Goal: Transaction & Acquisition: Purchase product/service

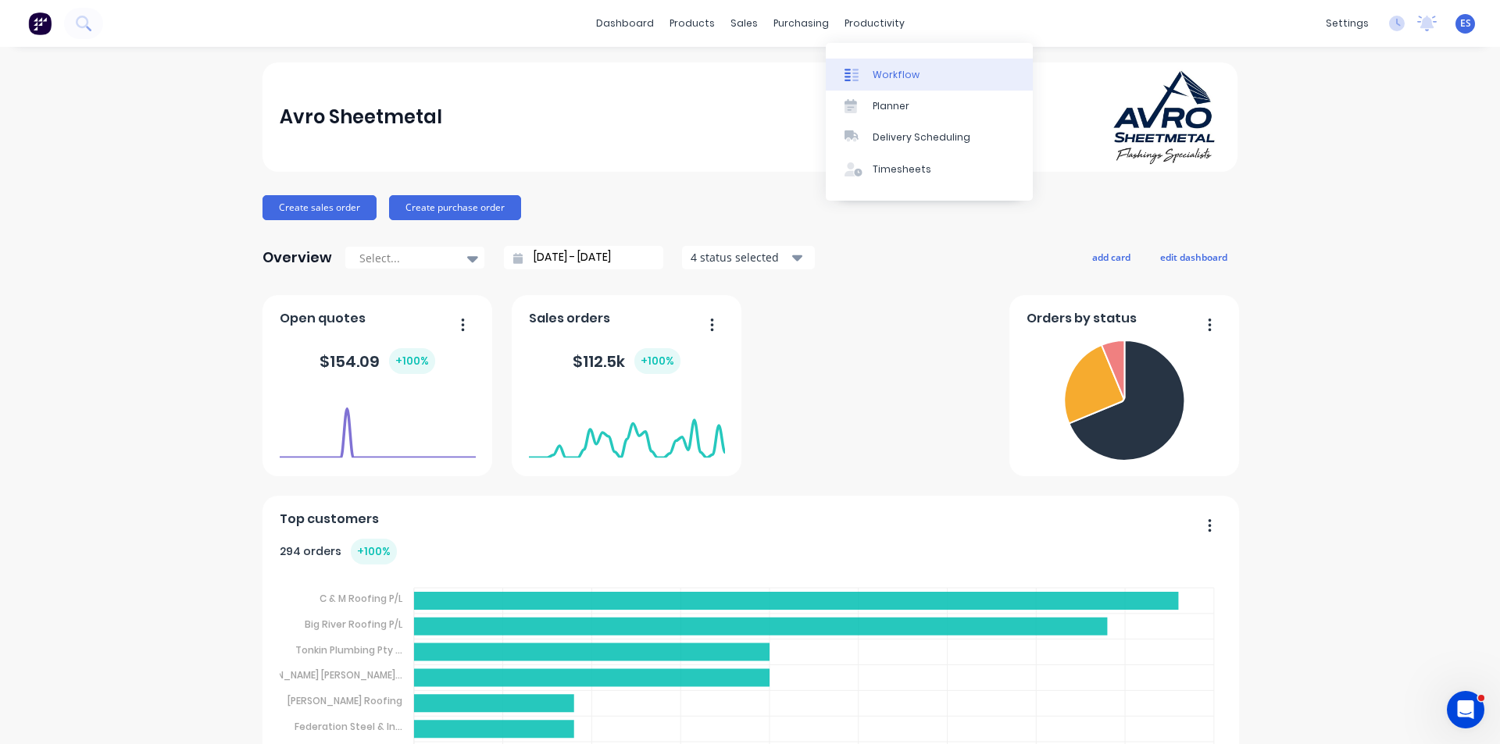
click at [889, 66] on link "Workflow" at bounding box center [929, 74] width 207 height 31
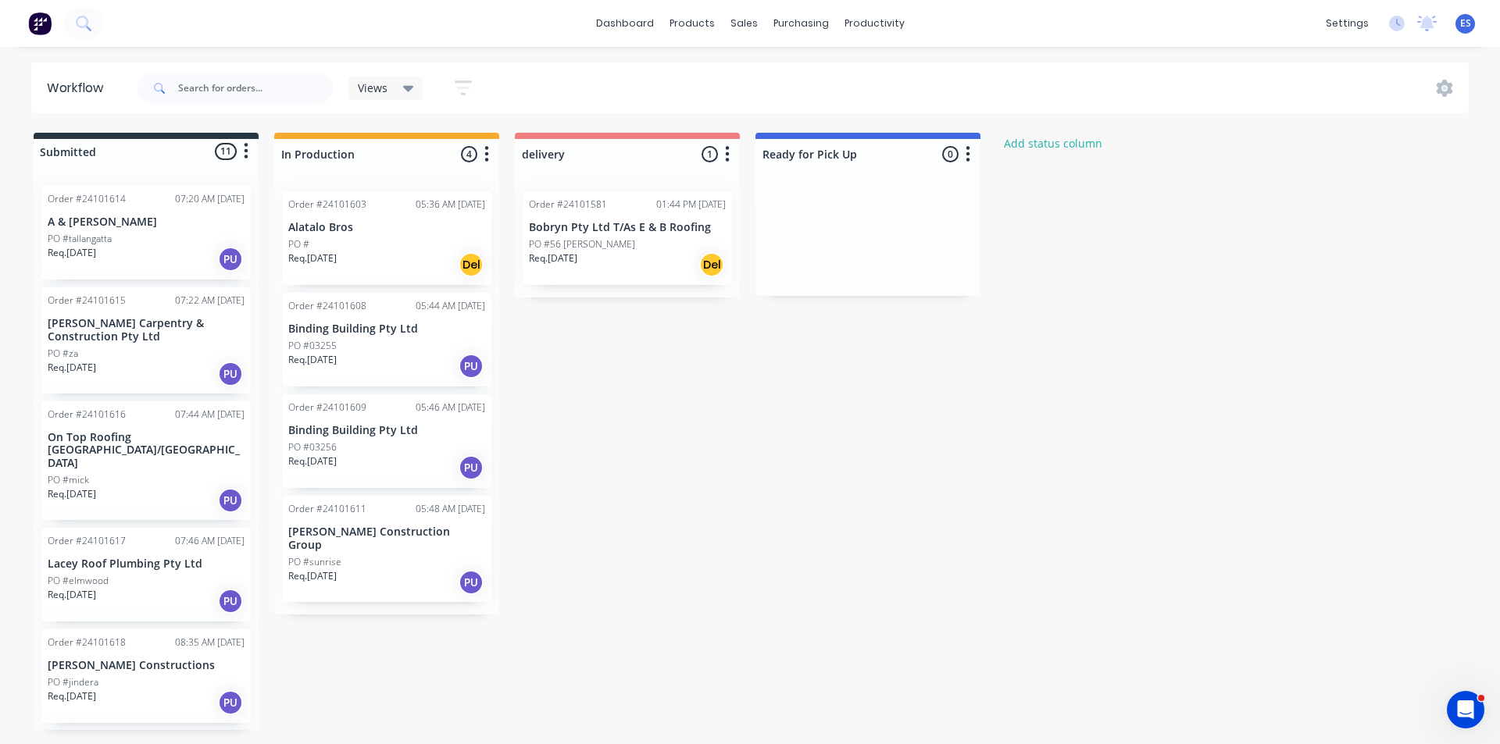
click at [398, 376] on div "Req. [DATE] PU" at bounding box center [386, 366] width 197 height 27
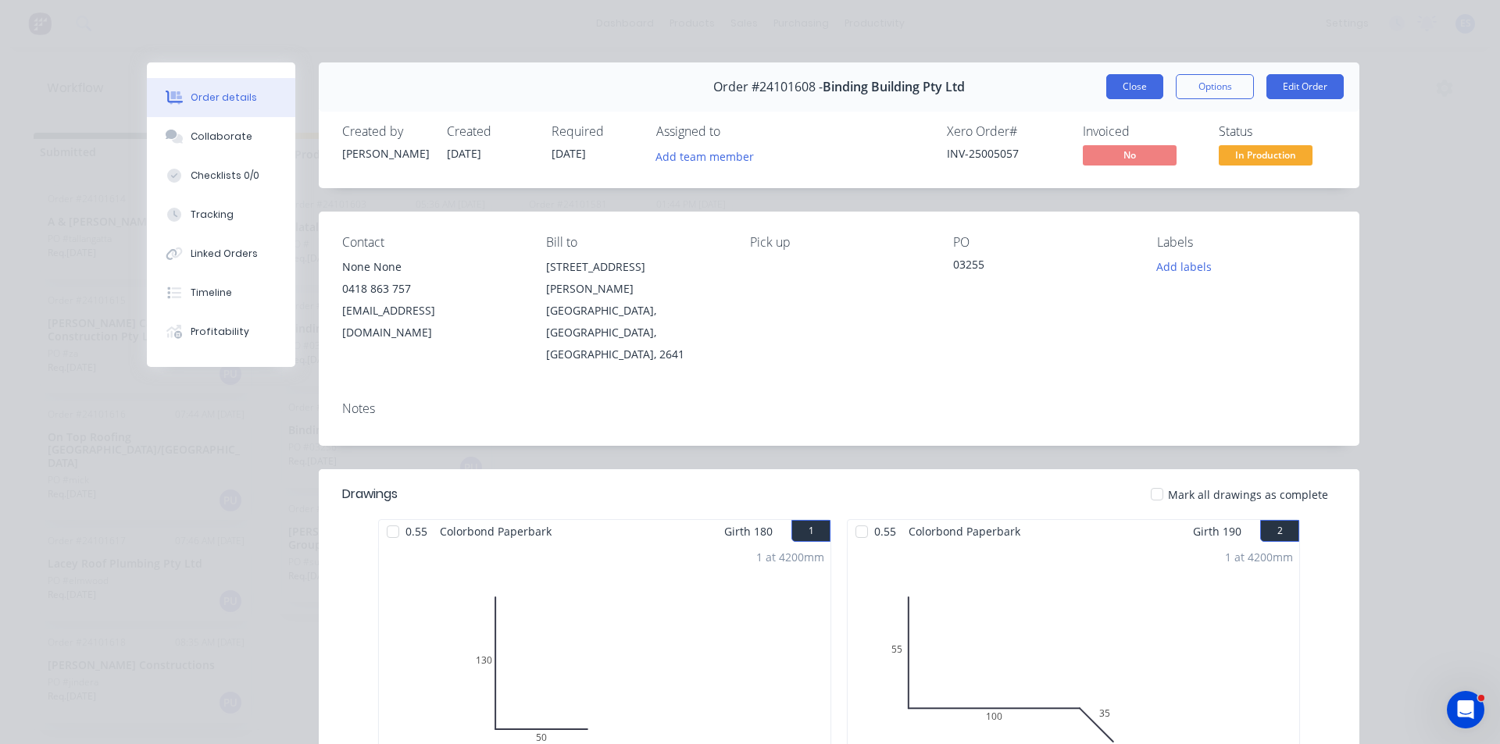
click at [1147, 85] on button "Close" at bounding box center [1134, 86] width 57 height 25
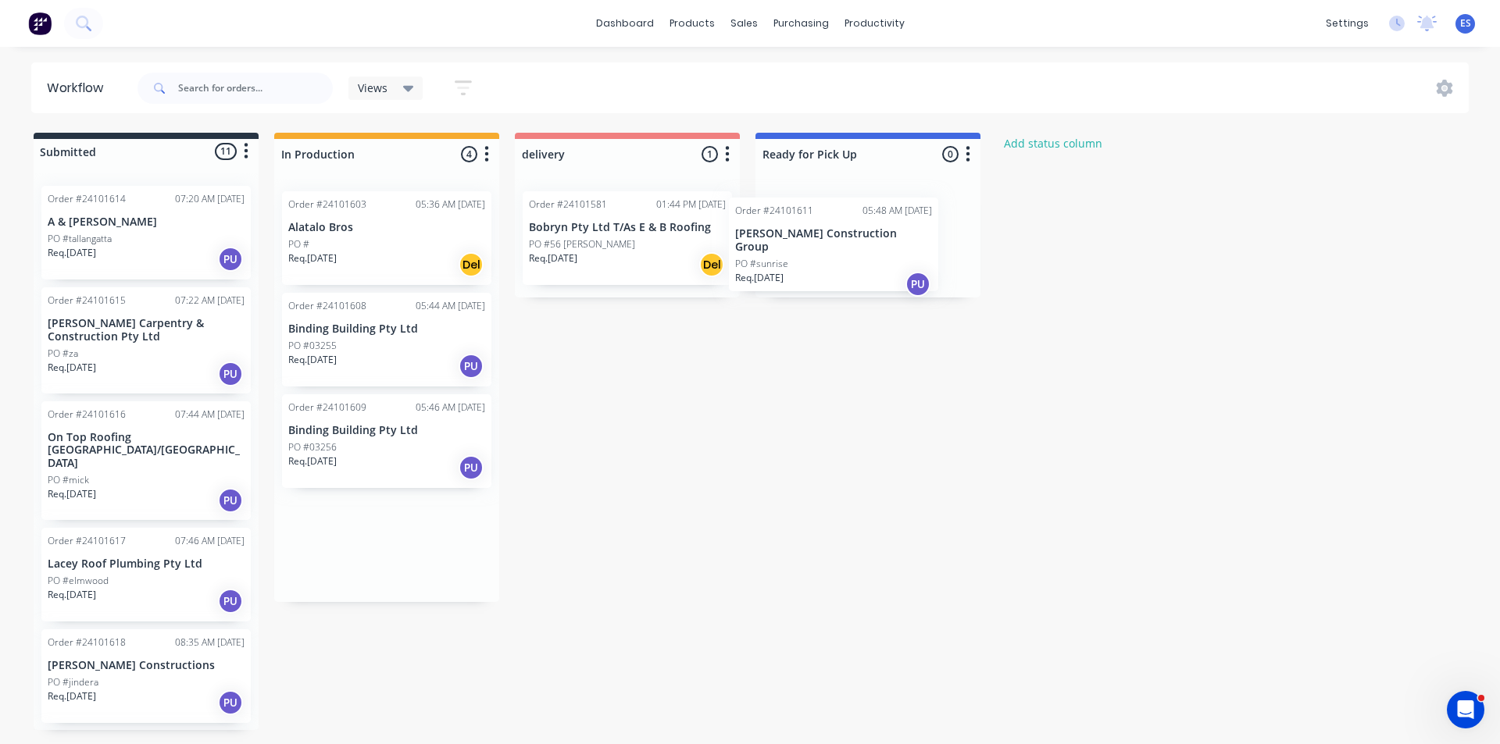
drag, startPoint x: 378, startPoint y: 558, endPoint x: 837, endPoint y: 247, distance: 554.0
click at [837, 247] on div "Submitted 11 Status colour #273444 hex #273444 Save Cancel Summaries Total orde…" at bounding box center [724, 432] width 1472 height 598
click at [344, 348] on div "PO #03255" at bounding box center [386, 346] width 197 height 14
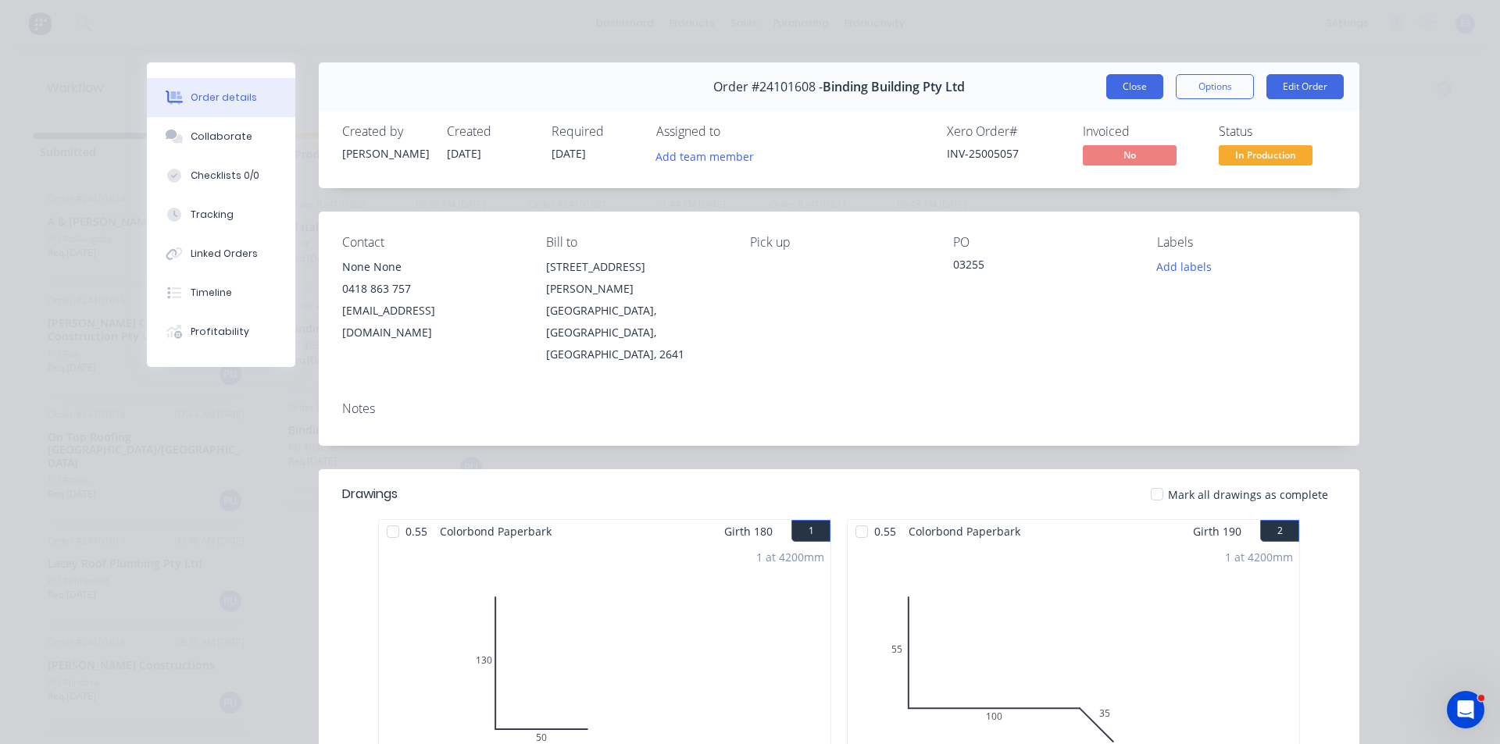
click at [1139, 81] on button "Close" at bounding box center [1134, 86] width 57 height 25
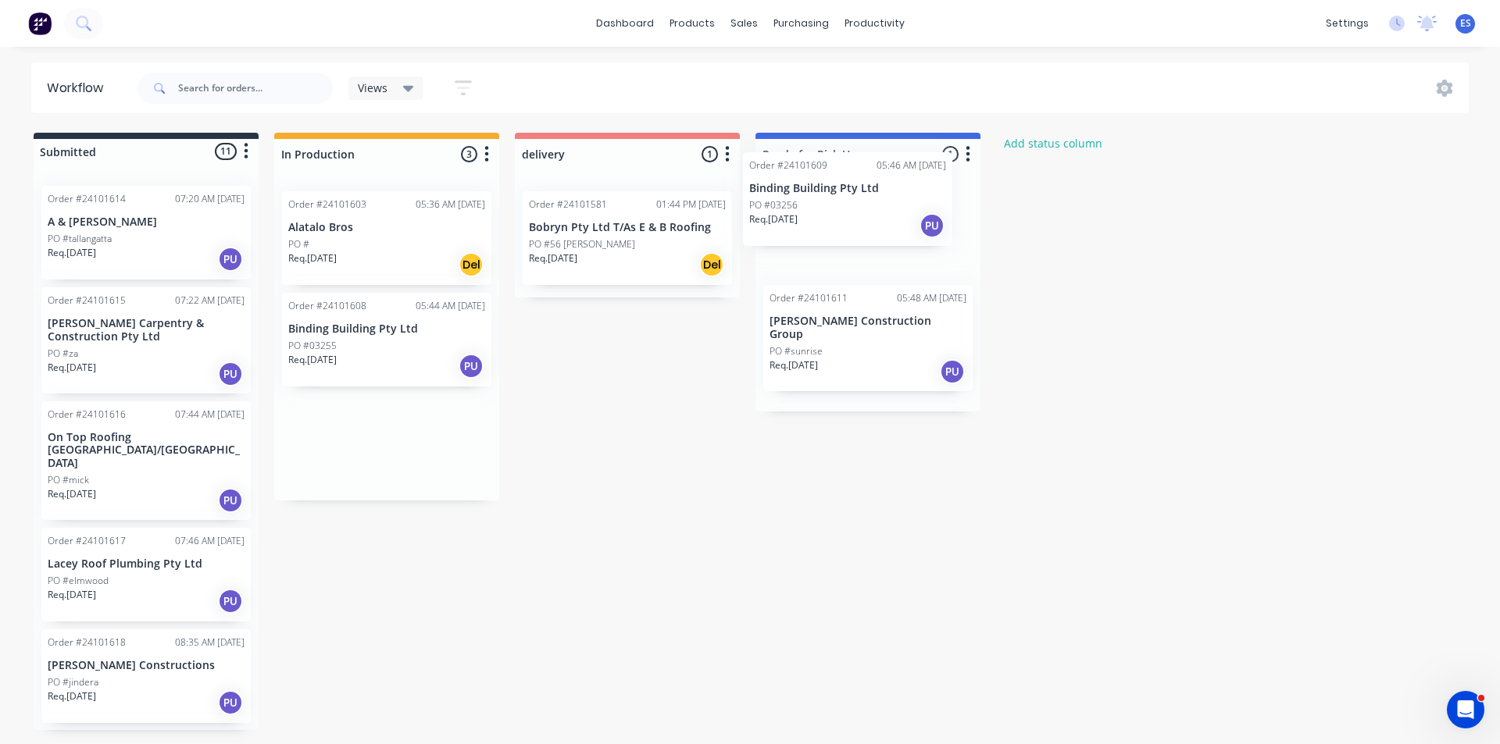
drag, startPoint x: 382, startPoint y: 468, endPoint x: 851, endPoint y: 234, distance: 524.7
click at [851, 234] on div "Submitted 11 Status colour #273444 hex #273444 Save Cancel Summaries Total orde…" at bounding box center [724, 432] width 1472 height 598
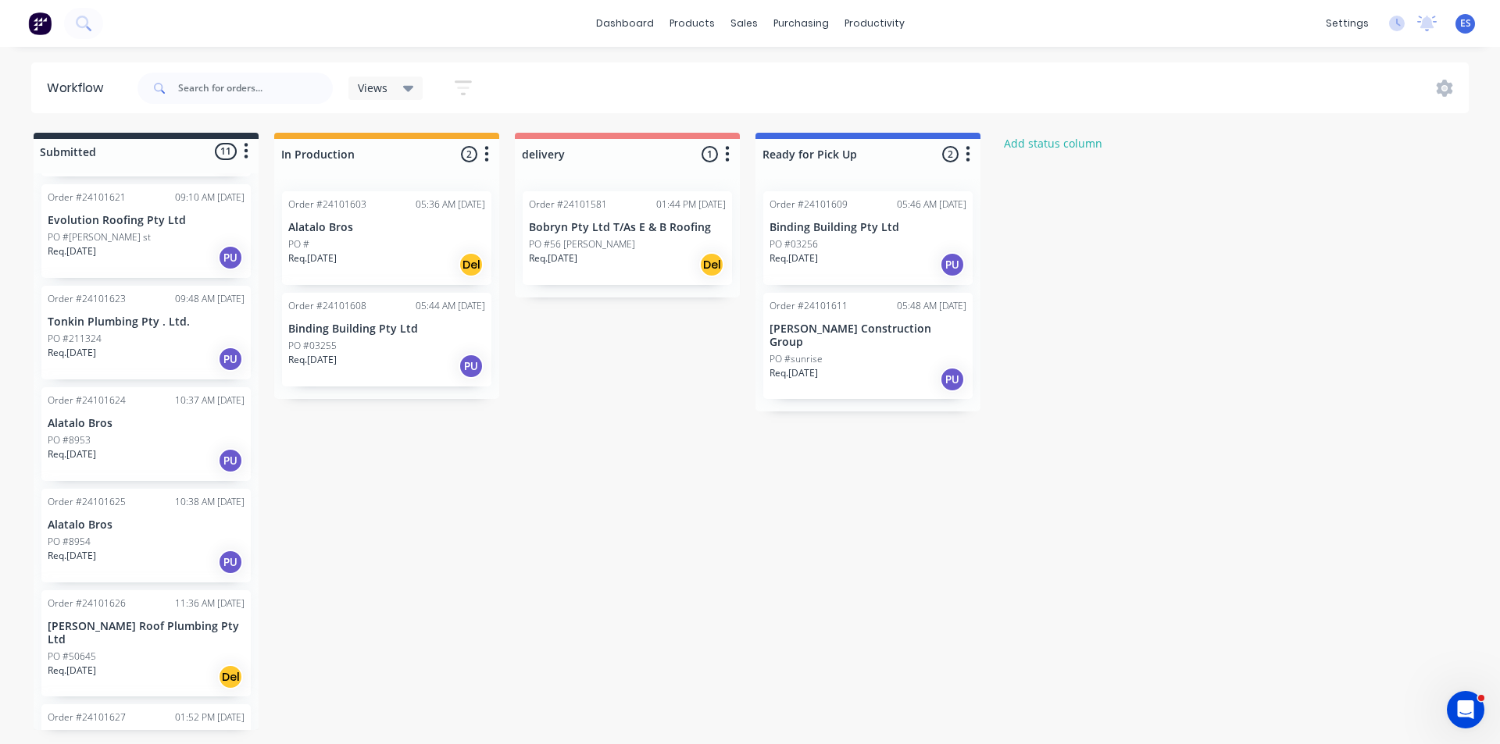
scroll to position [590, 0]
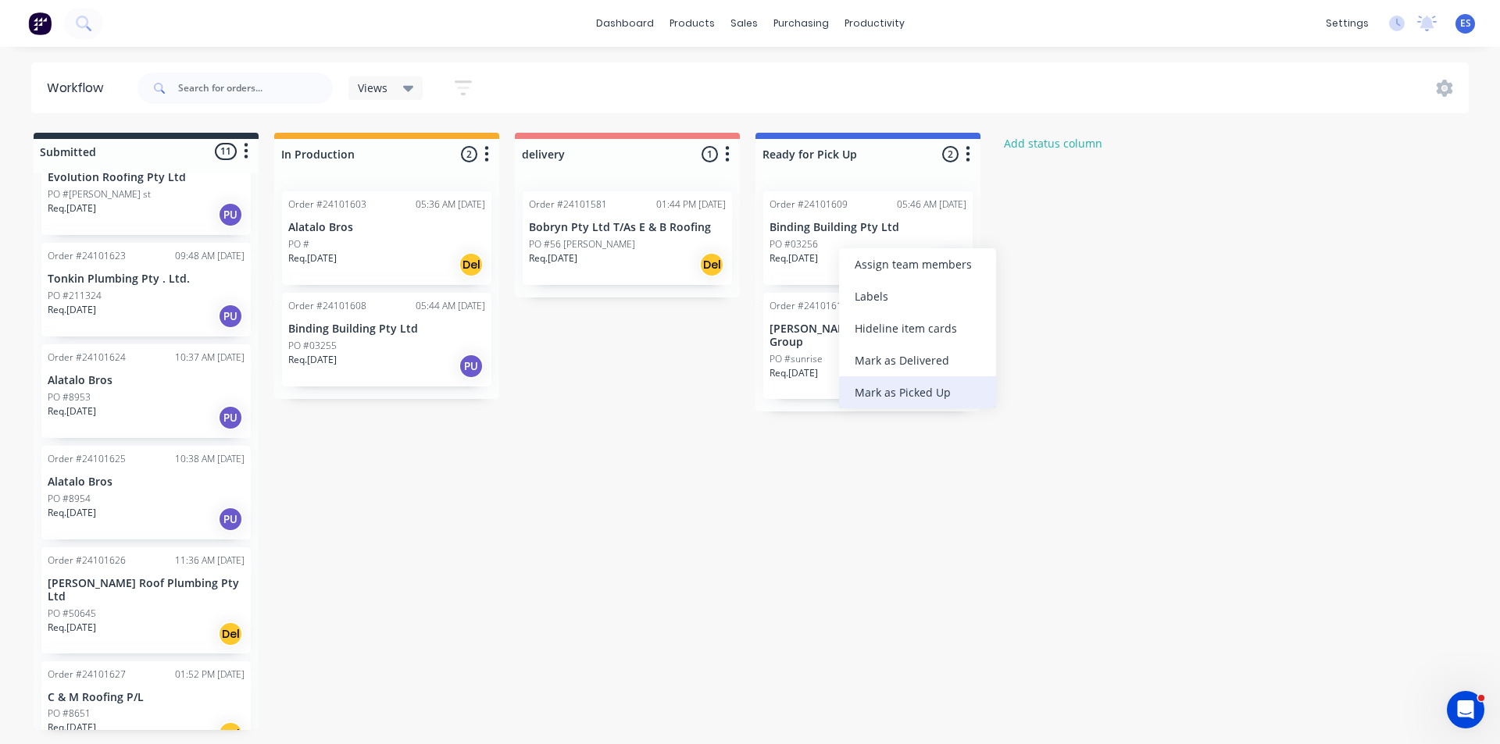
click at [908, 392] on div "Mark as Picked Up" at bounding box center [917, 392] width 157 height 32
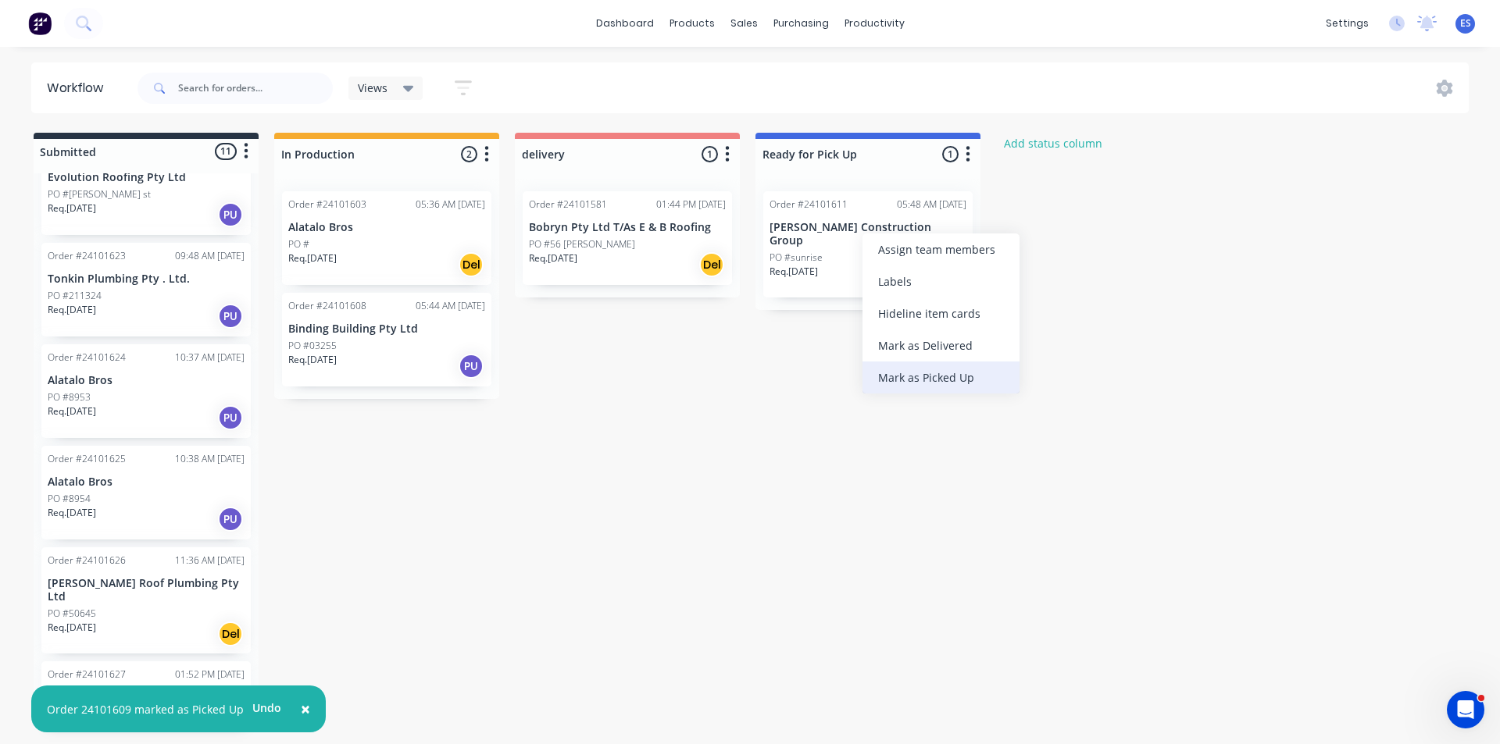
click at [933, 390] on div "Mark as Picked Up" at bounding box center [940, 378] width 157 height 32
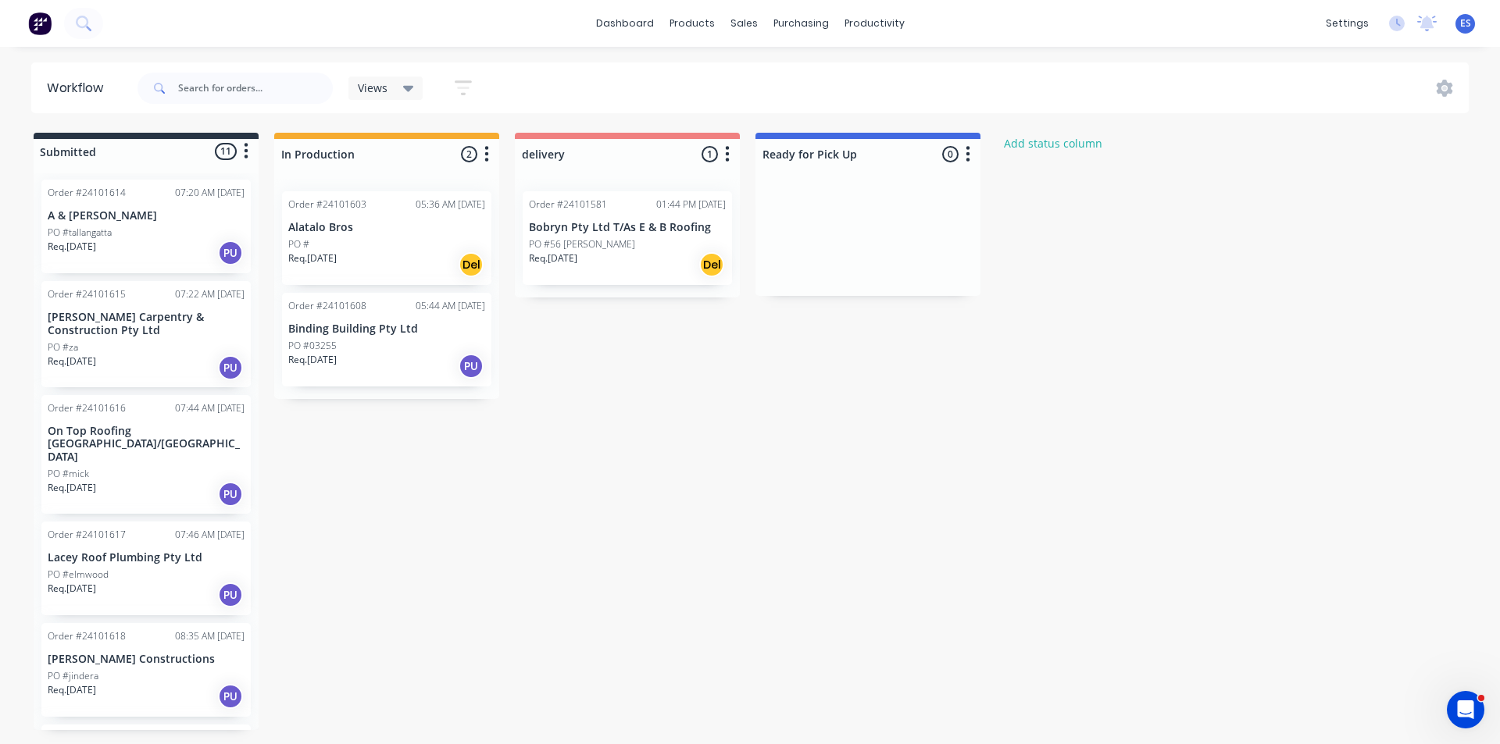
scroll to position [0, 0]
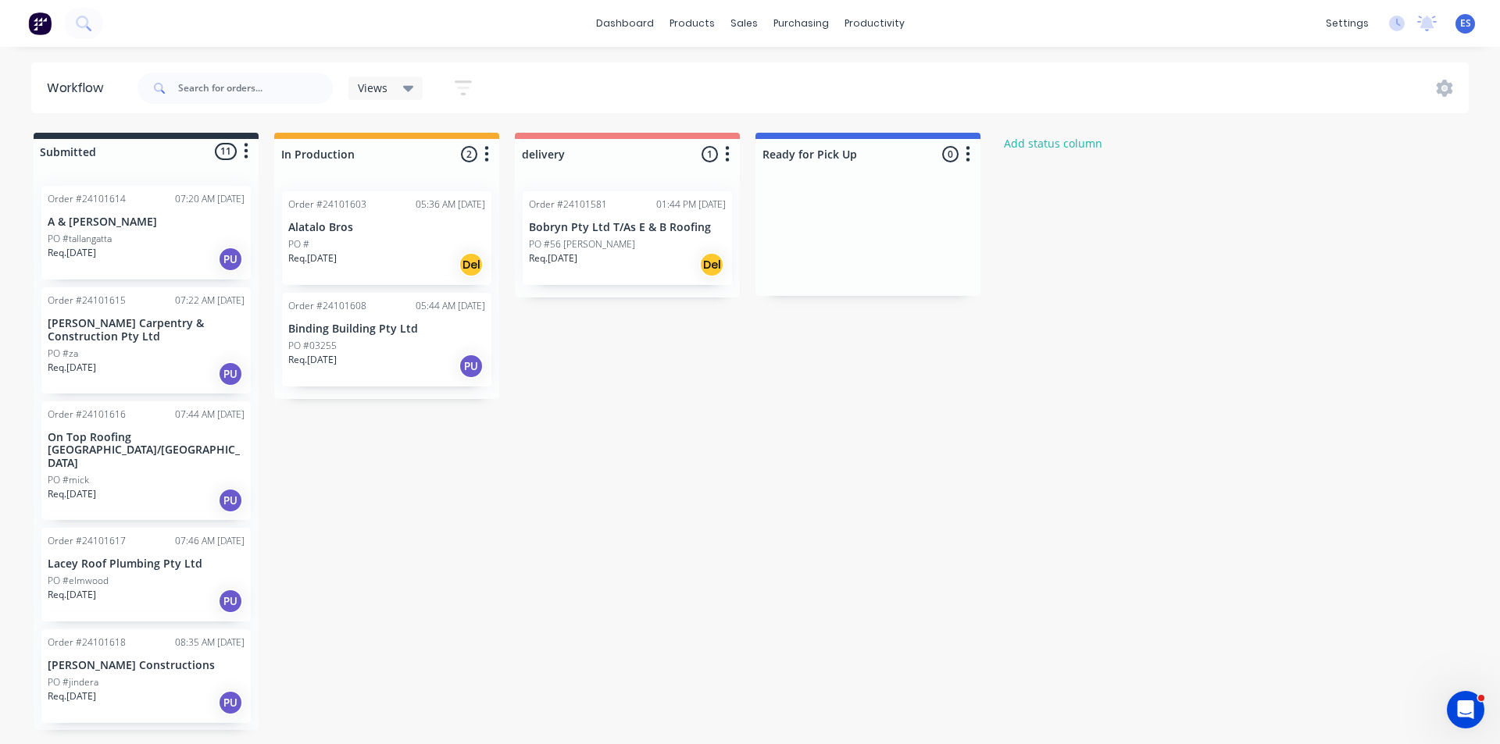
click at [46, 29] on img at bounding box center [39, 23] width 23 height 23
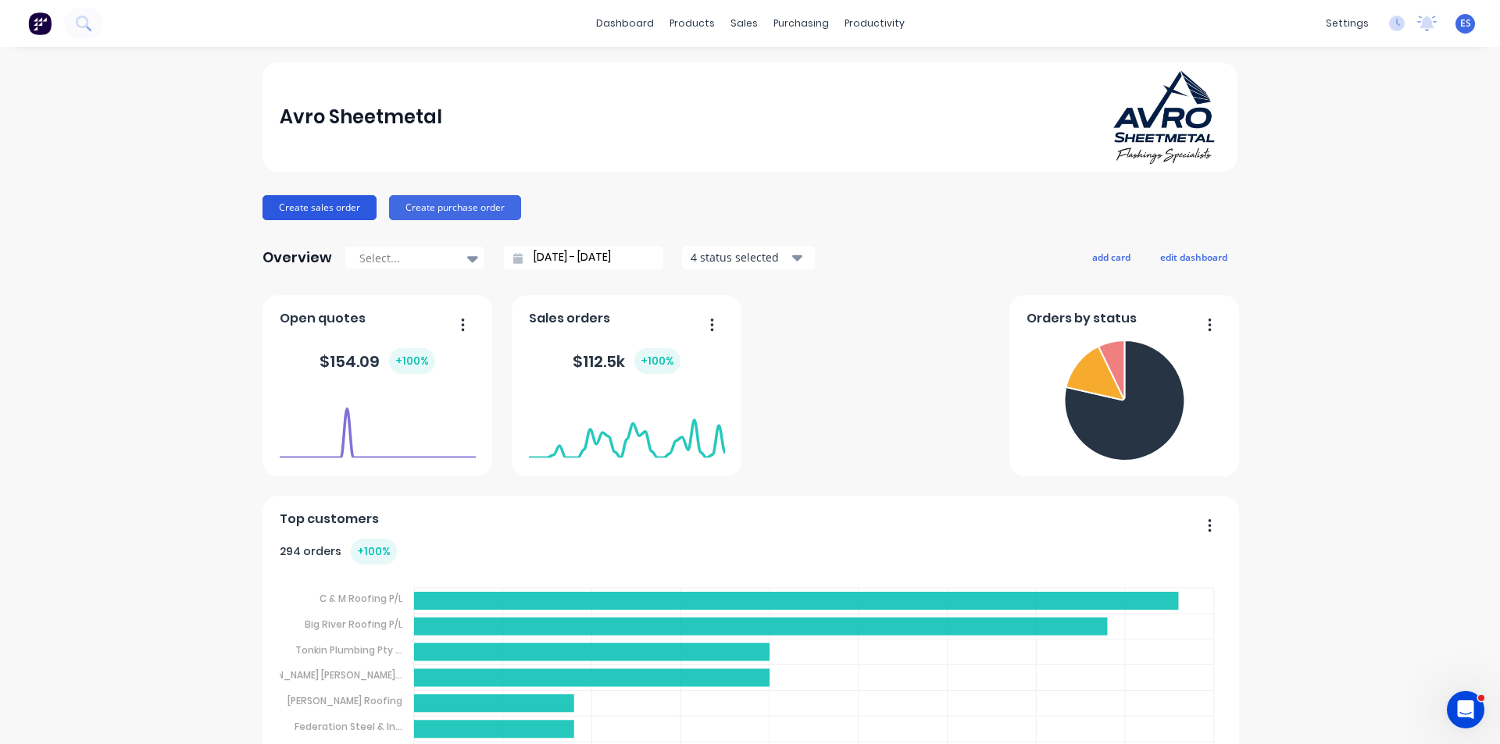
click at [346, 206] on button "Create sales order" at bounding box center [319, 207] width 114 height 25
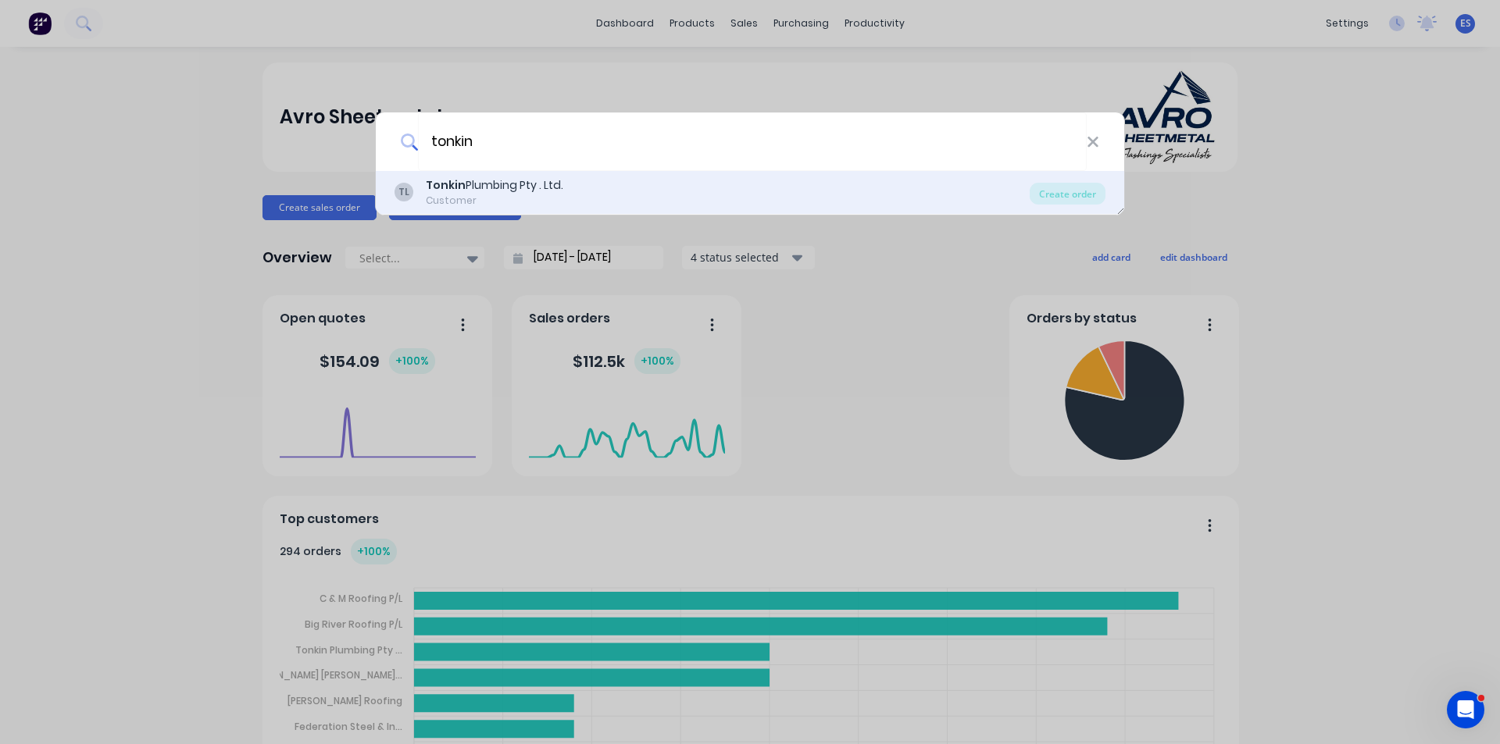
type input "tonkin"
click at [448, 183] on b "Tonkin" at bounding box center [446, 185] width 40 height 16
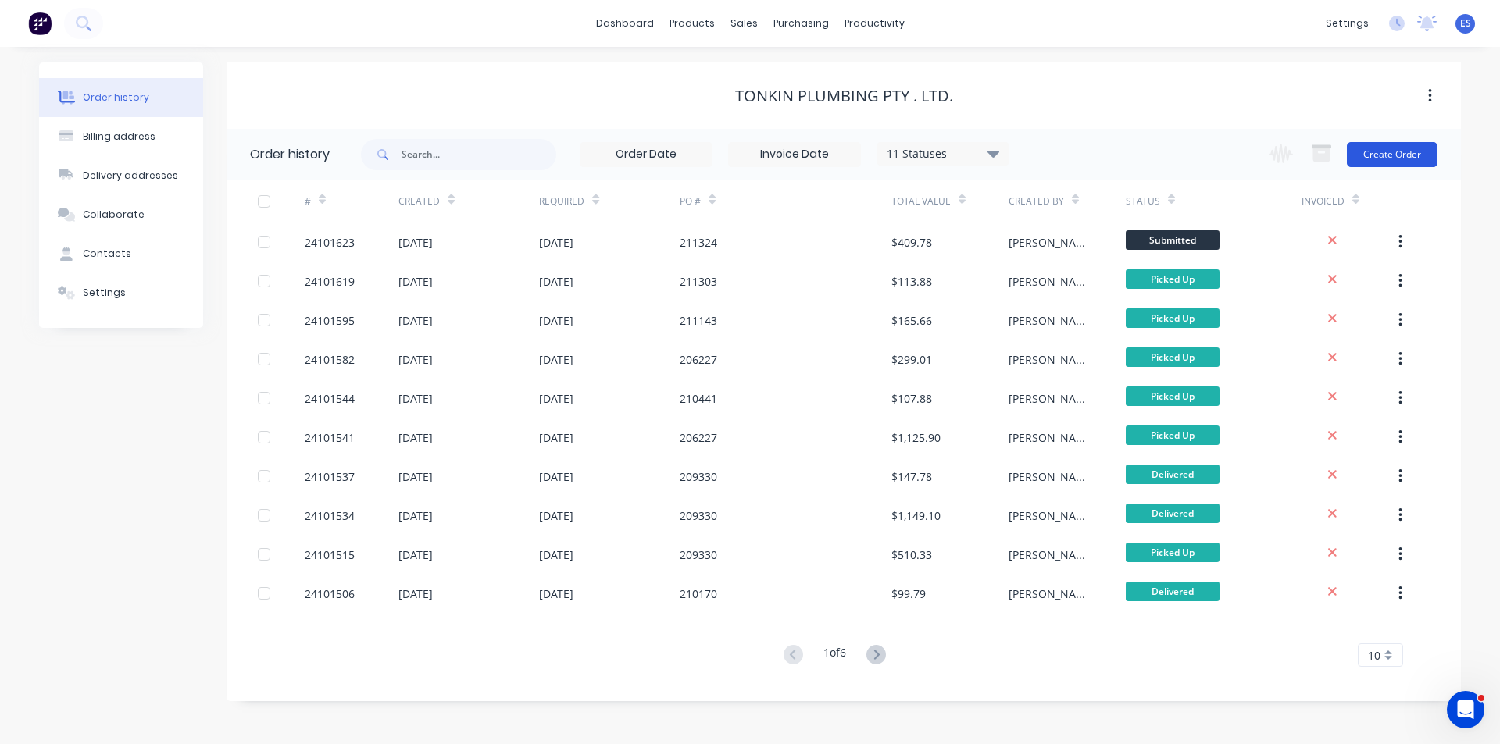
click at [1409, 152] on button "Create Order" at bounding box center [1392, 154] width 91 height 25
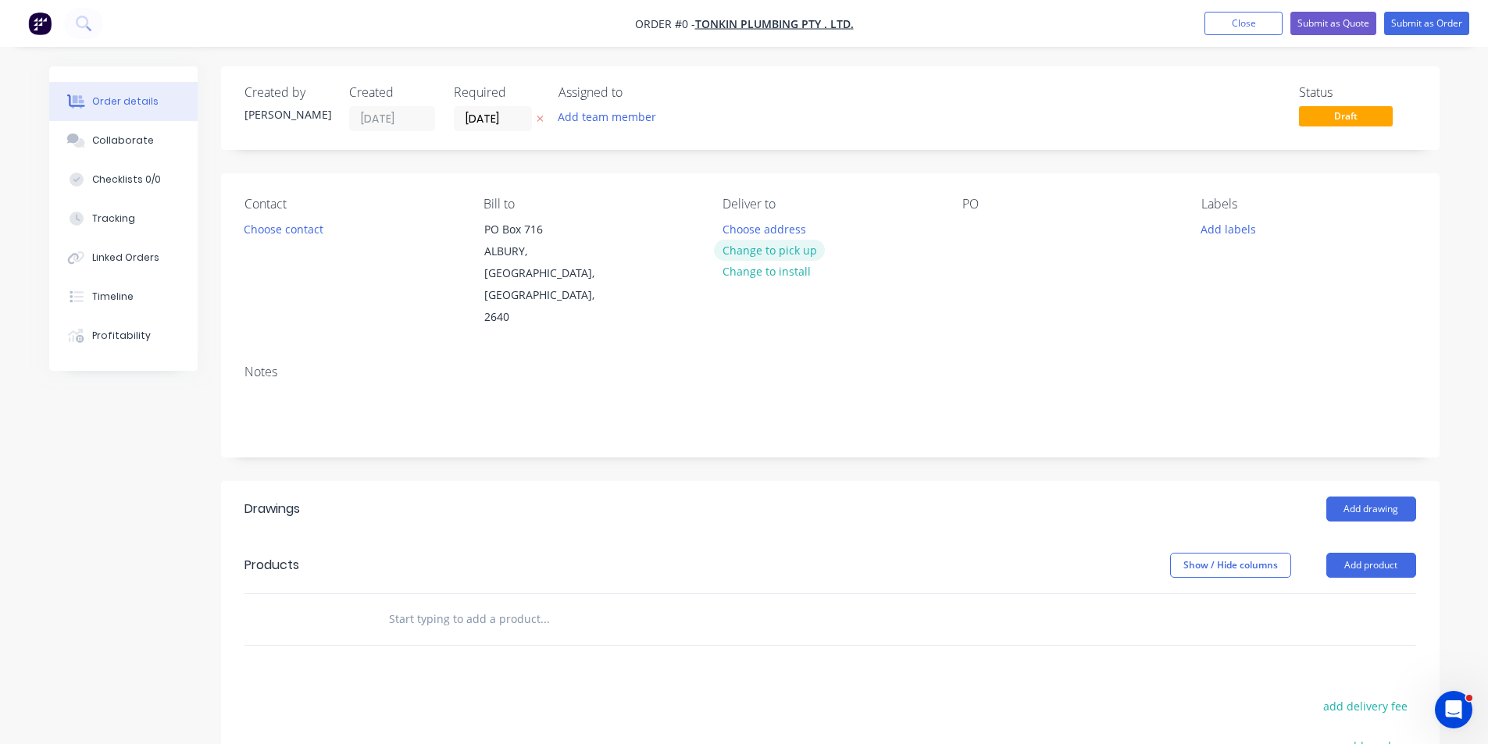
click at [766, 252] on button "Change to pick up" at bounding box center [769, 250] width 111 height 21
click at [980, 227] on div at bounding box center [974, 229] width 25 height 23
click at [1386, 497] on button "Add drawing" at bounding box center [1371, 509] width 90 height 25
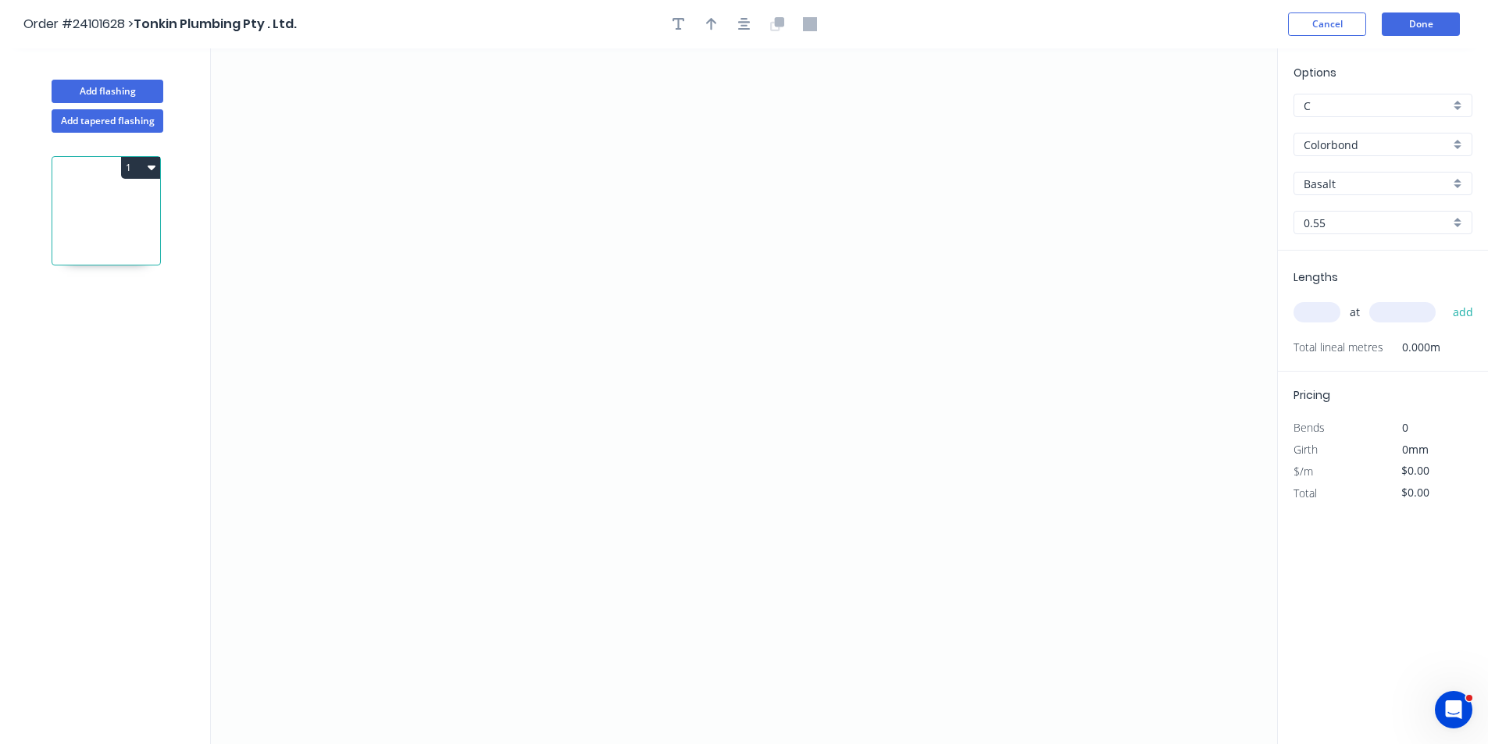
click at [1339, 140] on input "Colorbond" at bounding box center [1377, 145] width 146 height 16
click at [1323, 259] on div "Zincalume" at bounding box center [1382, 256] width 177 height 27
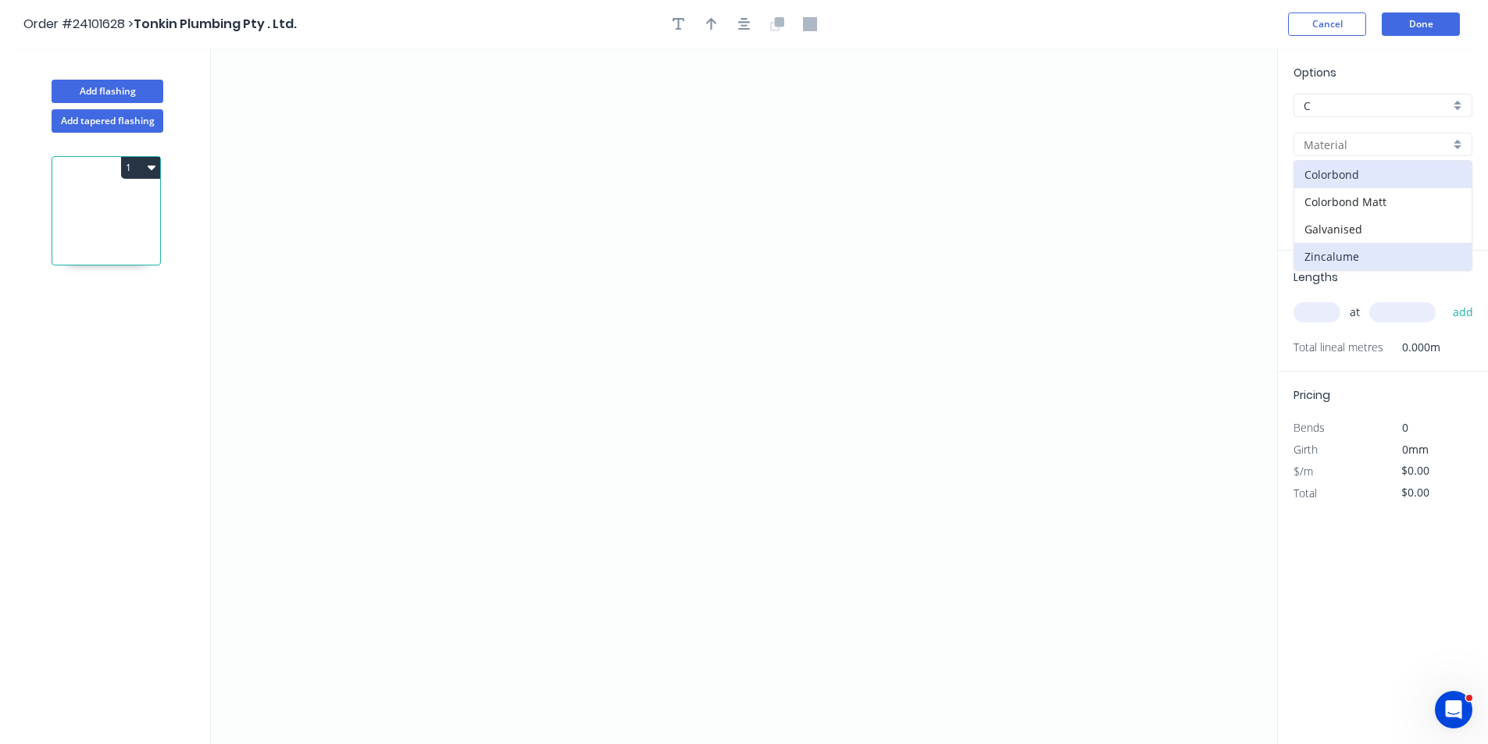
type input "Zincalume"
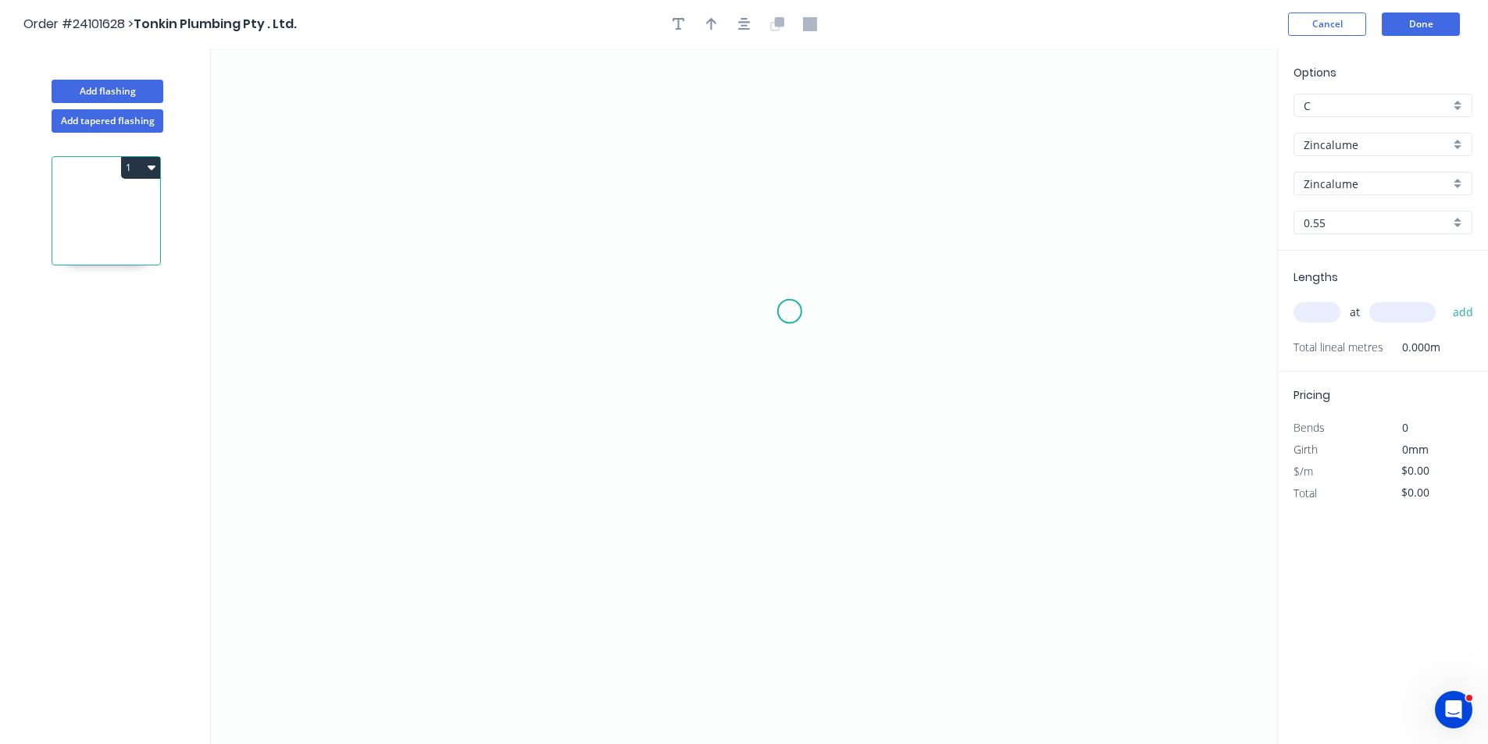
click at [790, 312] on icon "0" at bounding box center [744, 396] width 1066 height 696
click at [813, 285] on icon "0" at bounding box center [744, 396] width 1066 height 696
click at [813, 144] on icon at bounding box center [813, 216] width 0 height 145
click at [617, 158] on icon "0 ? ?" at bounding box center [744, 396] width 1066 height 696
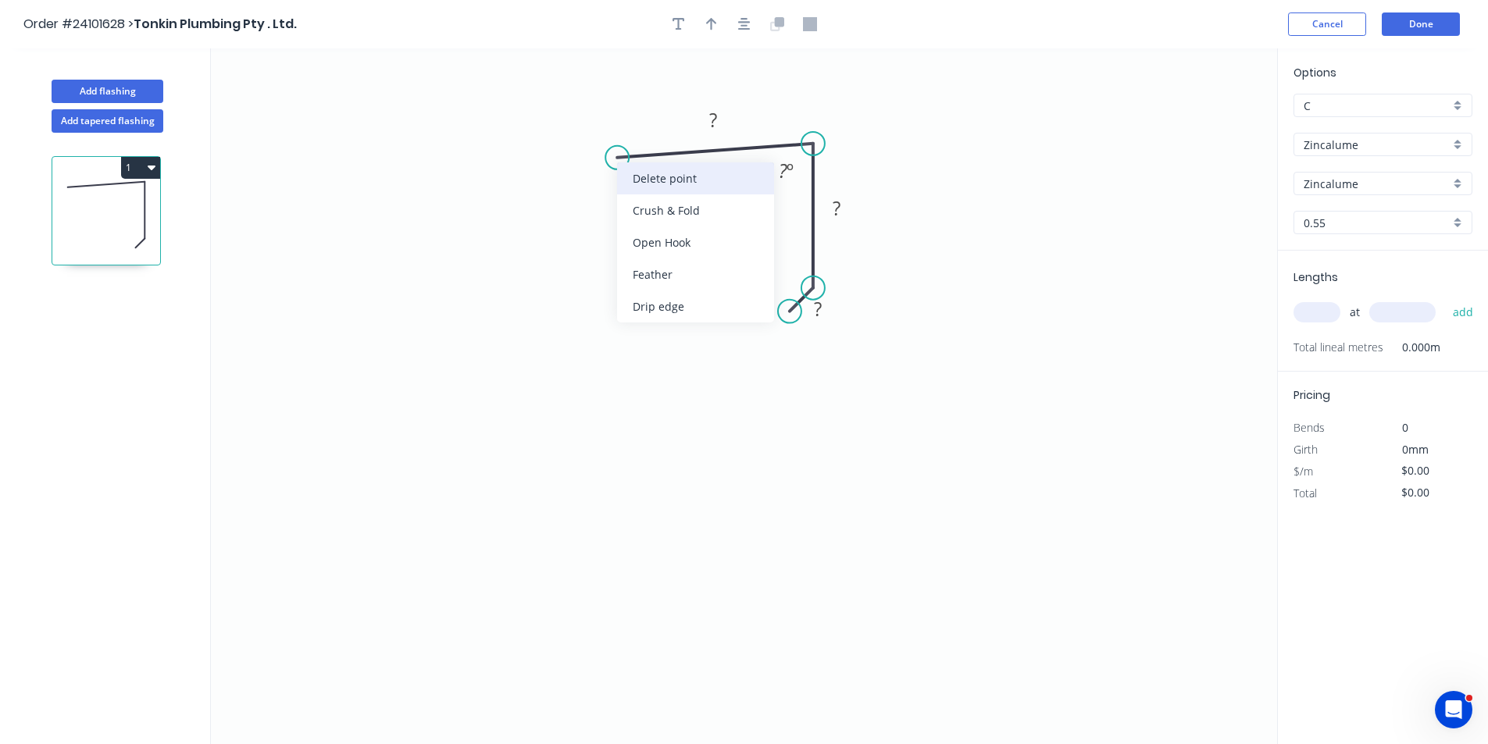
click at [634, 179] on div "Delete point" at bounding box center [695, 178] width 157 height 32
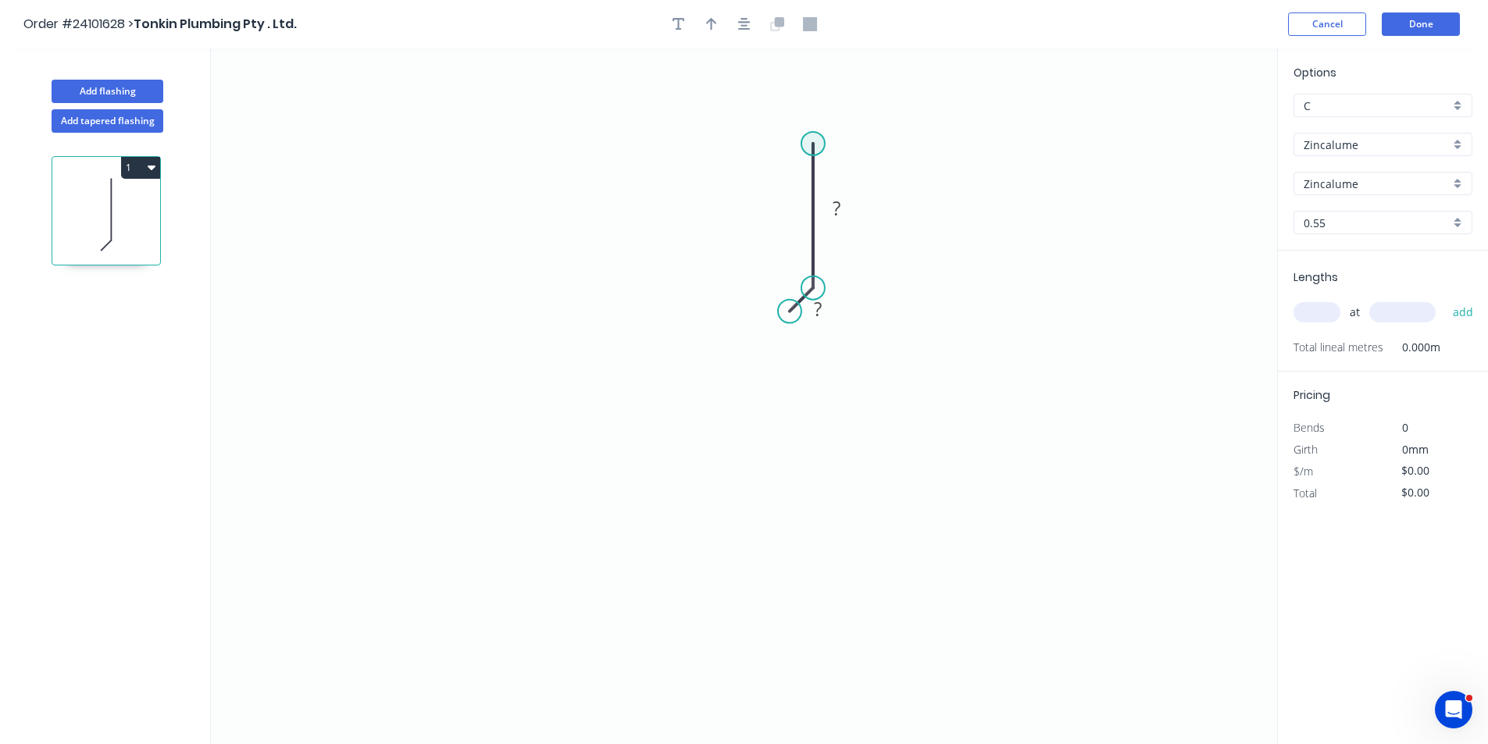
click at [808, 145] on circle at bounding box center [812, 143] width 23 height 23
click at [604, 138] on icon "0 ? ?" at bounding box center [744, 396] width 1066 height 696
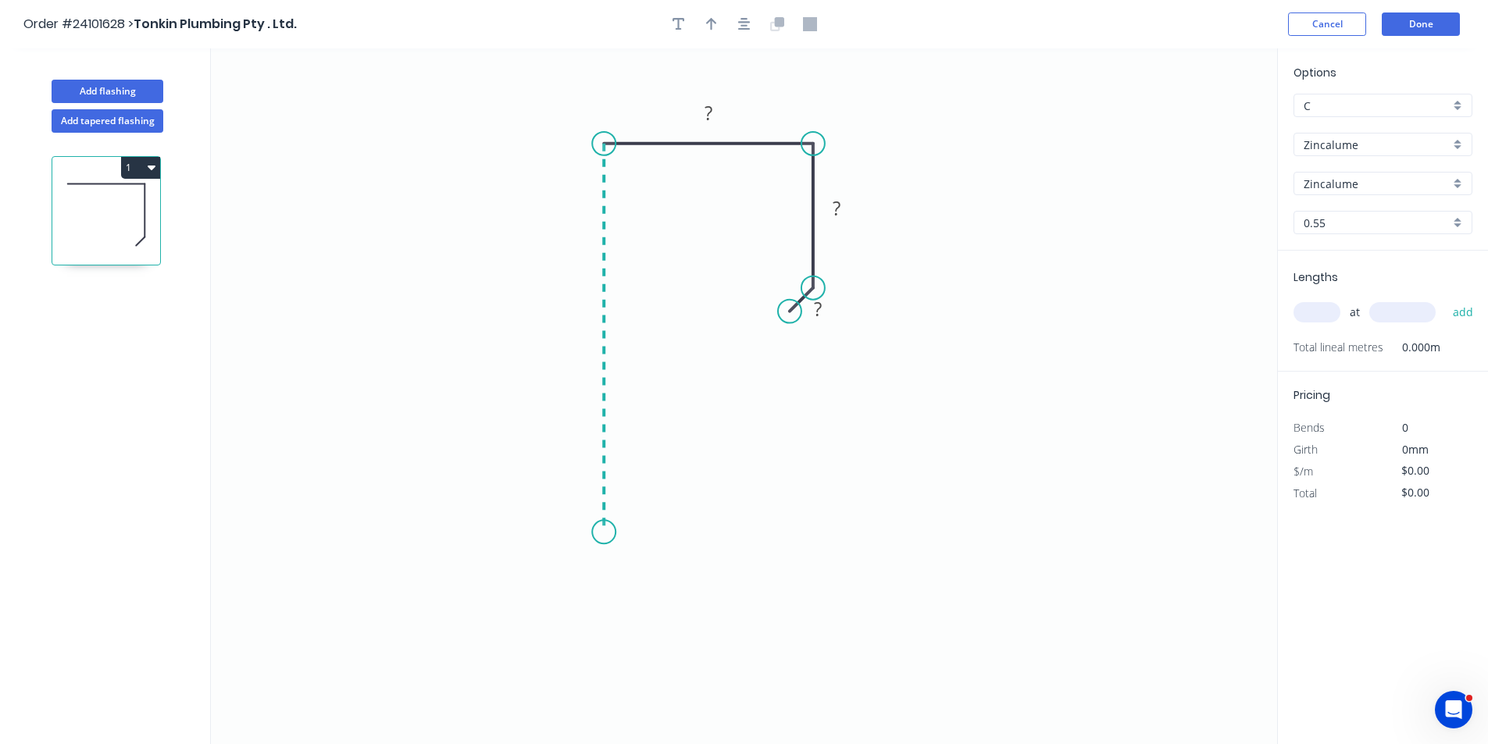
click at [622, 533] on icon "0 ? ? ?" at bounding box center [744, 396] width 1066 height 696
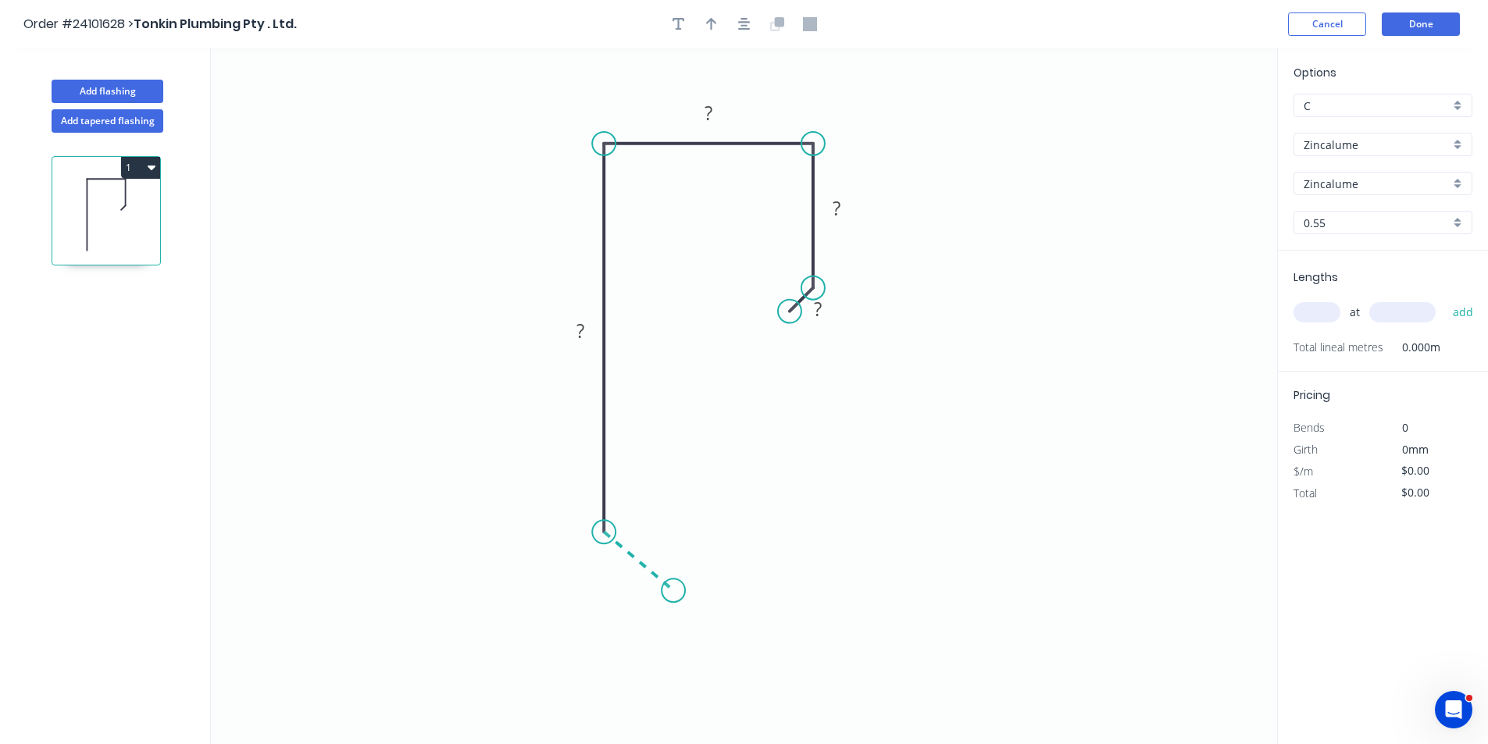
click at [673, 591] on icon "0 ? ? ? ?" at bounding box center [744, 396] width 1066 height 696
click at [632, 576] on rect at bounding box center [623, 573] width 31 height 22
click at [573, 332] on rect at bounding box center [580, 332] width 31 height 22
click at [711, 121] on tspan "?" at bounding box center [709, 113] width 8 height 26
click at [847, 206] on rect at bounding box center [836, 209] width 31 height 22
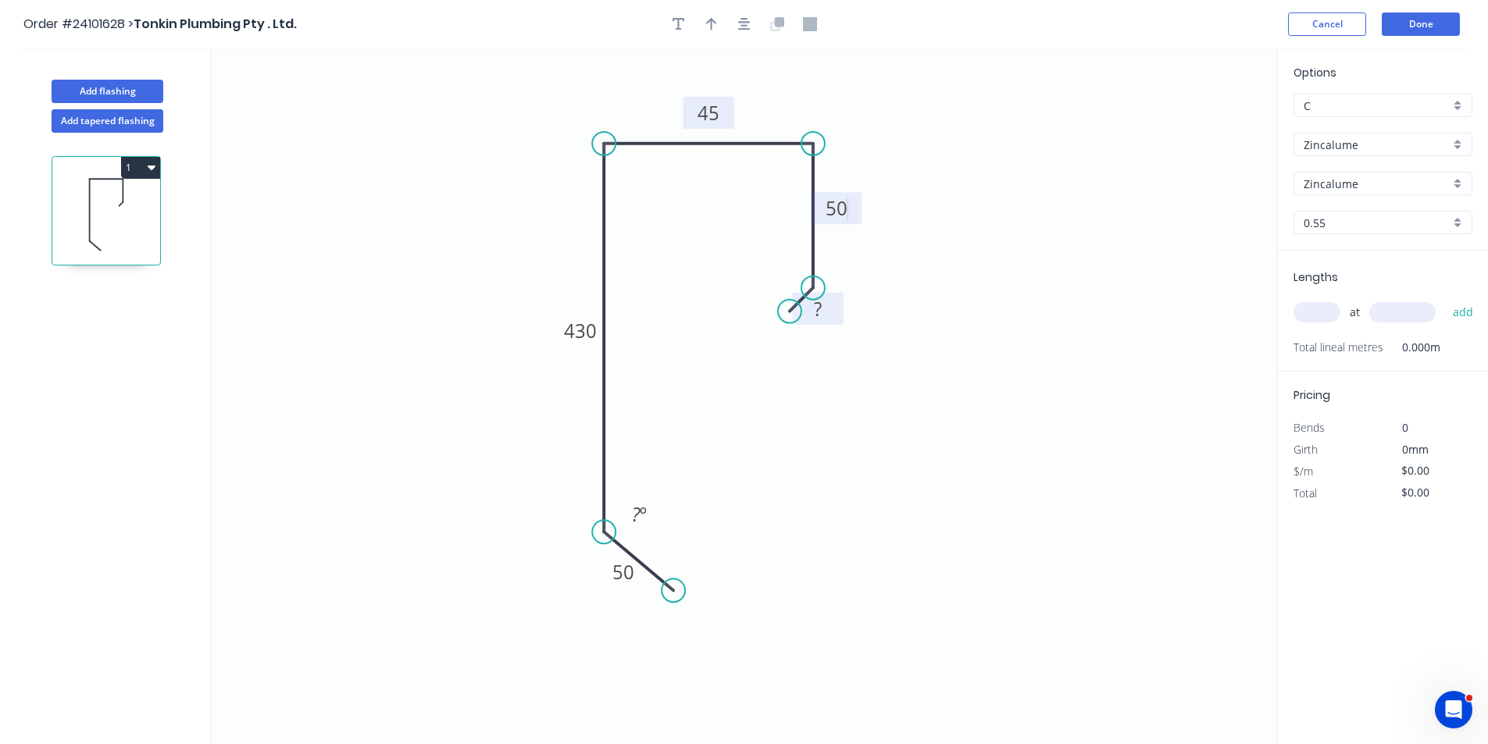
click at [815, 316] on tspan "?" at bounding box center [818, 309] width 8 height 26
click at [1322, 310] on input "text" at bounding box center [1316, 312] width 47 height 20
type input "$25.54"
type input "2"
click at [1395, 312] on input "text" at bounding box center [1402, 312] width 66 height 20
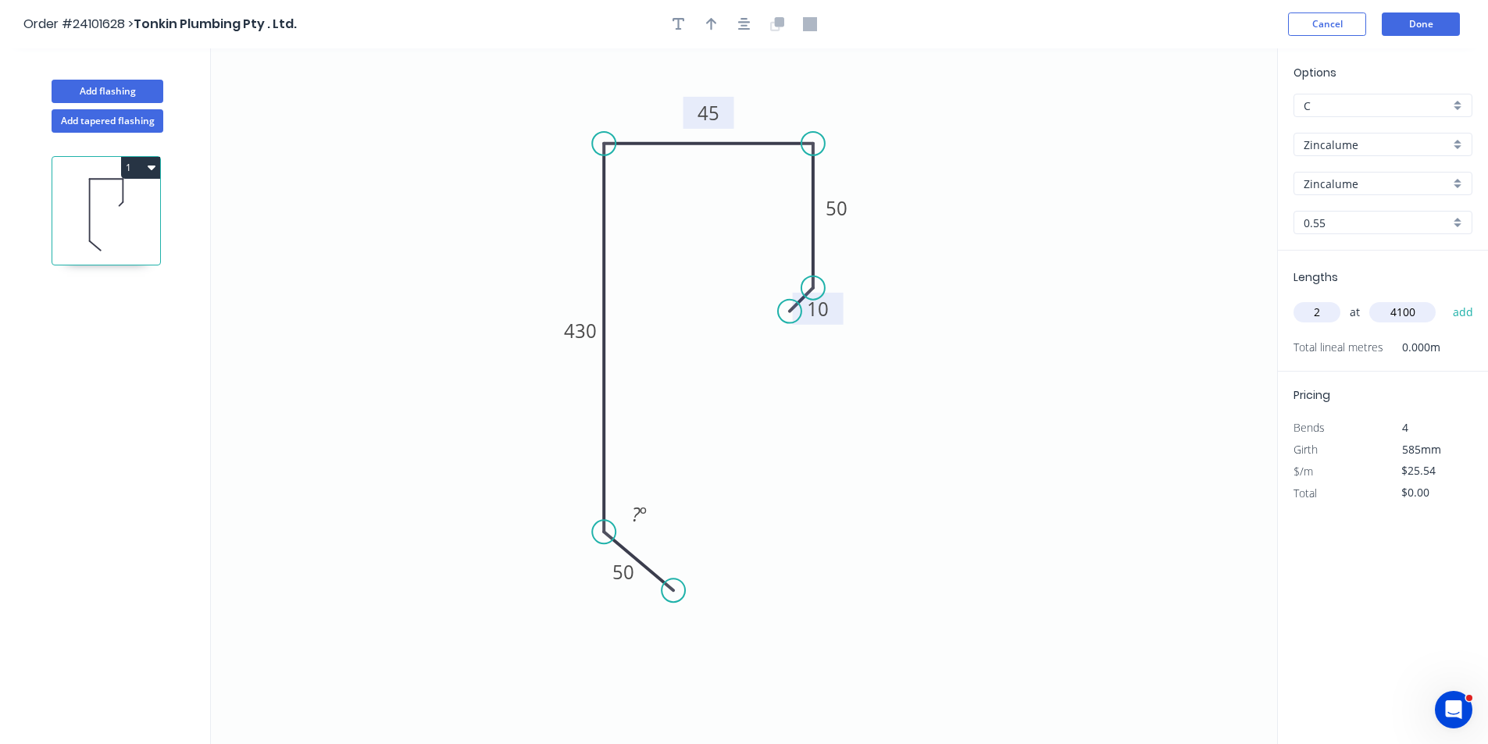
type input "4100"
click at [1445, 299] on button "add" at bounding box center [1463, 312] width 37 height 27
type input "$209.43"
click at [106, 91] on button "Add flashing" at bounding box center [108, 91] width 112 height 23
type input "$0.00"
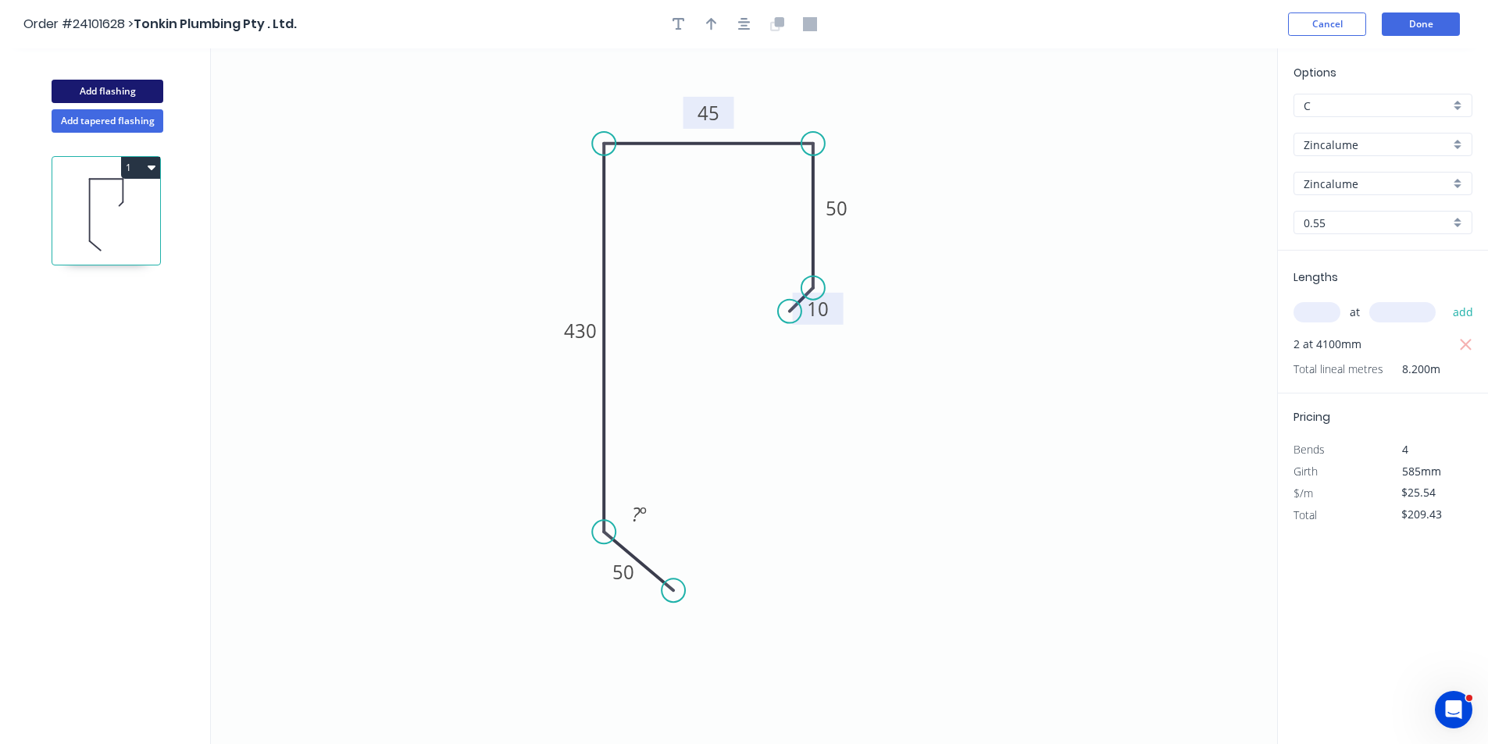
type input "$0.00"
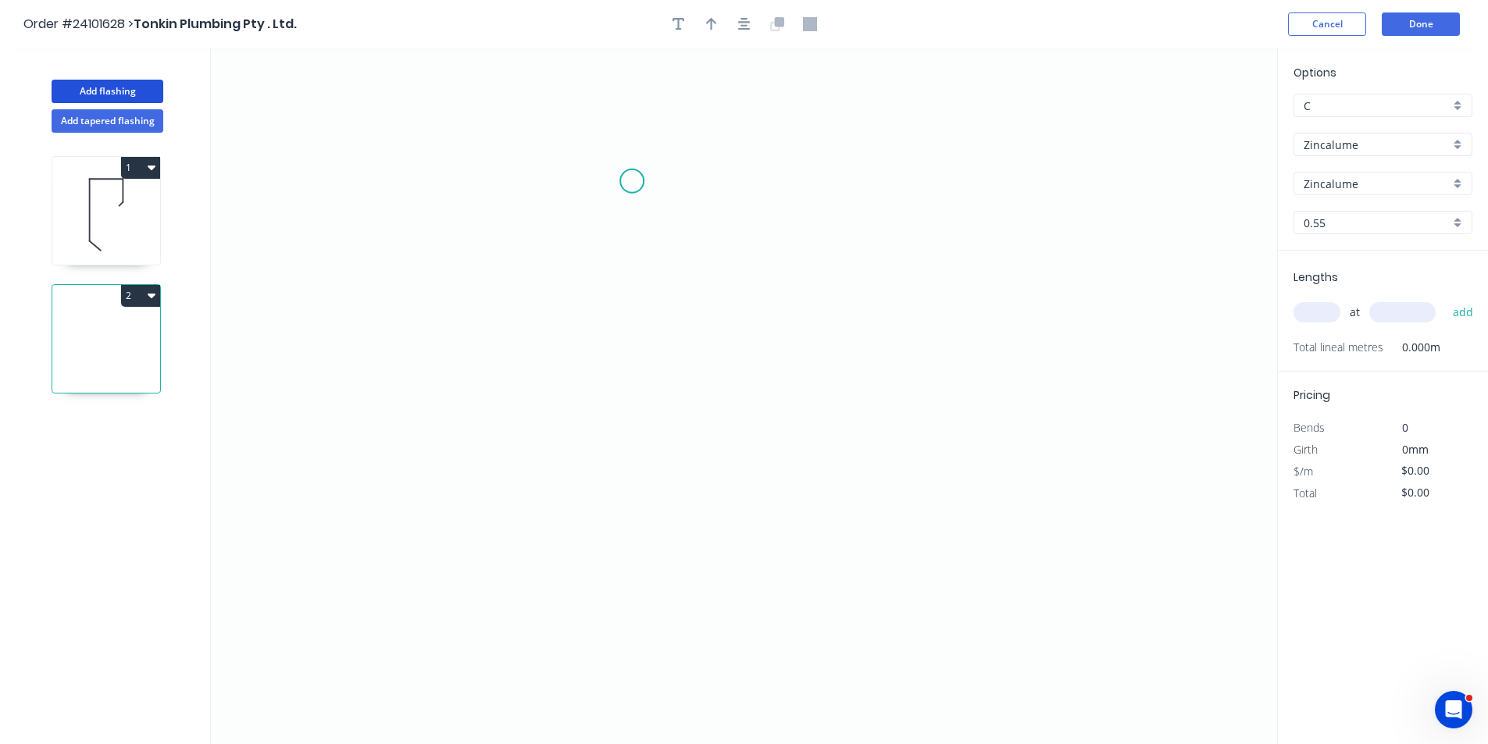
click at [632, 181] on icon "0" at bounding box center [744, 396] width 1066 height 696
click at [794, 292] on icon "0" at bounding box center [744, 396] width 1066 height 696
click at [784, 476] on icon "0 ?" at bounding box center [744, 396] width 1066 height 696
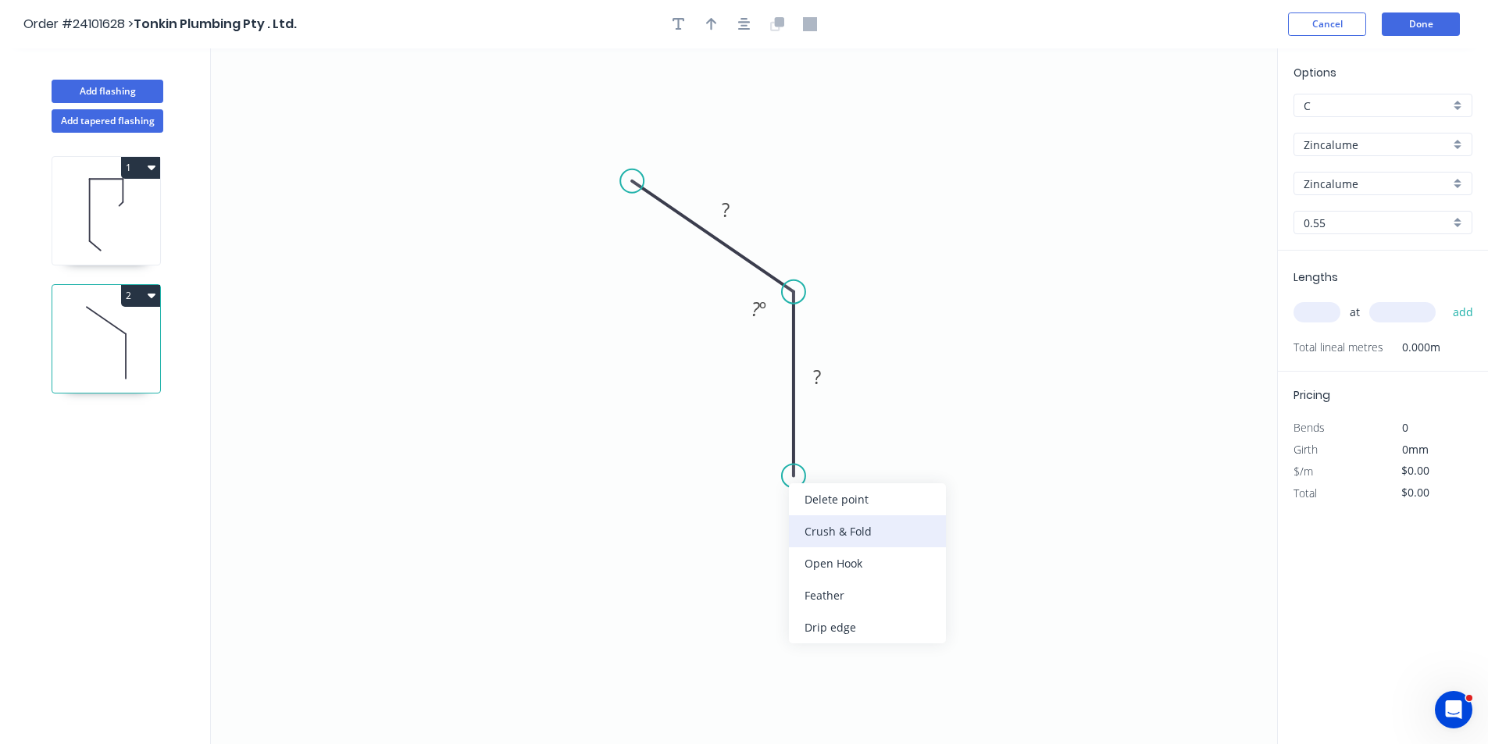
click at [844, 535] on div "Crush & Fold" at bounding box center [867, 532] width 157 height 32
click at [813, 387] on tspan "?" at bounding box center [817, 377] width 8 height 26
click at [726, 205] on tspan "?" at bounding box center [726, 210] width 8 height 26
type input "$7.98"
click at [751, 312] on rect at bounding box center [759, 310] width 31 height 22
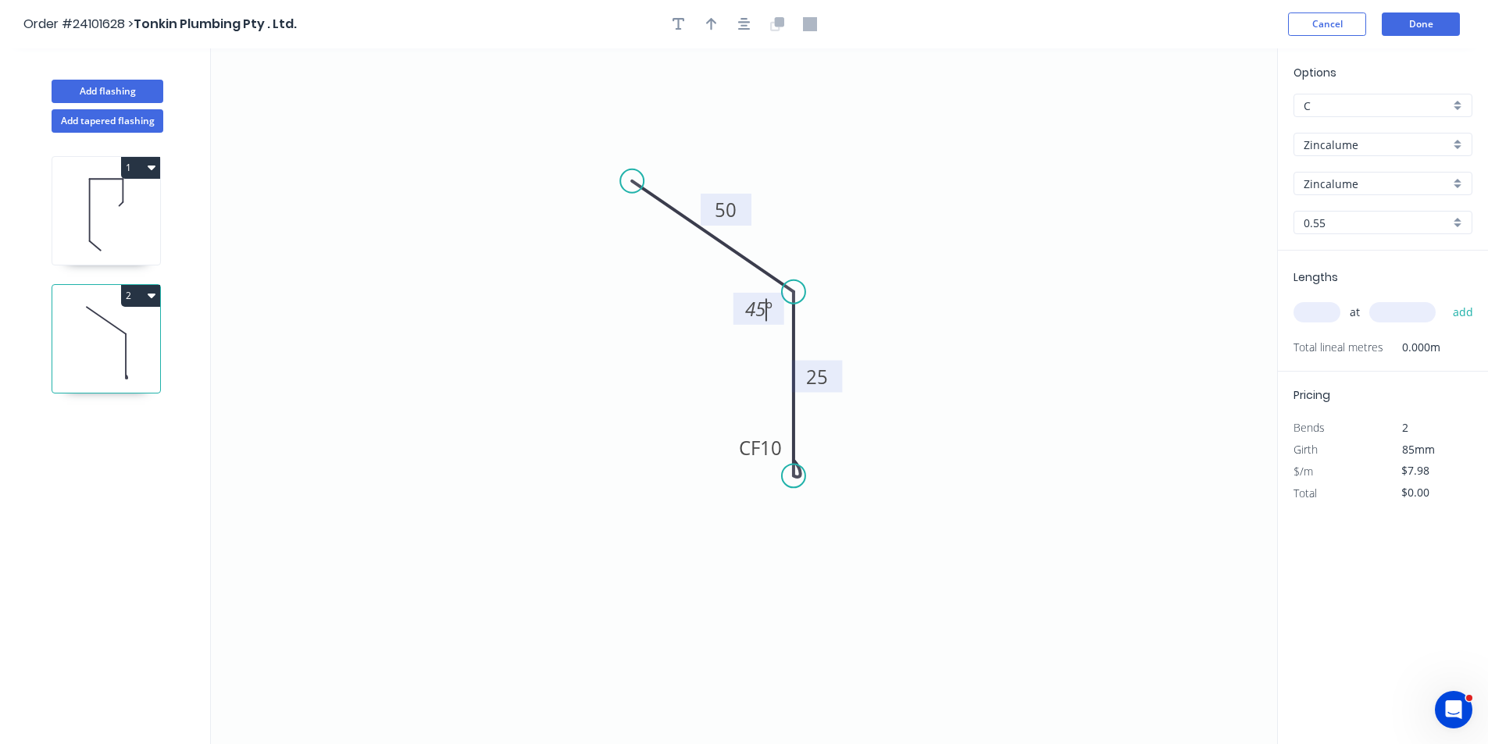
click at [1316, 313] on input "text" at bounding box center [1316, 312] width 47 height 20
type input "1"
click at [1395, 310] on input "text" at bounding box center [1402, 312] width 66 height 20
type input "3200"
click at [1445, 299] on button "add" at bounding box center [1463, 312] width 37 height 27
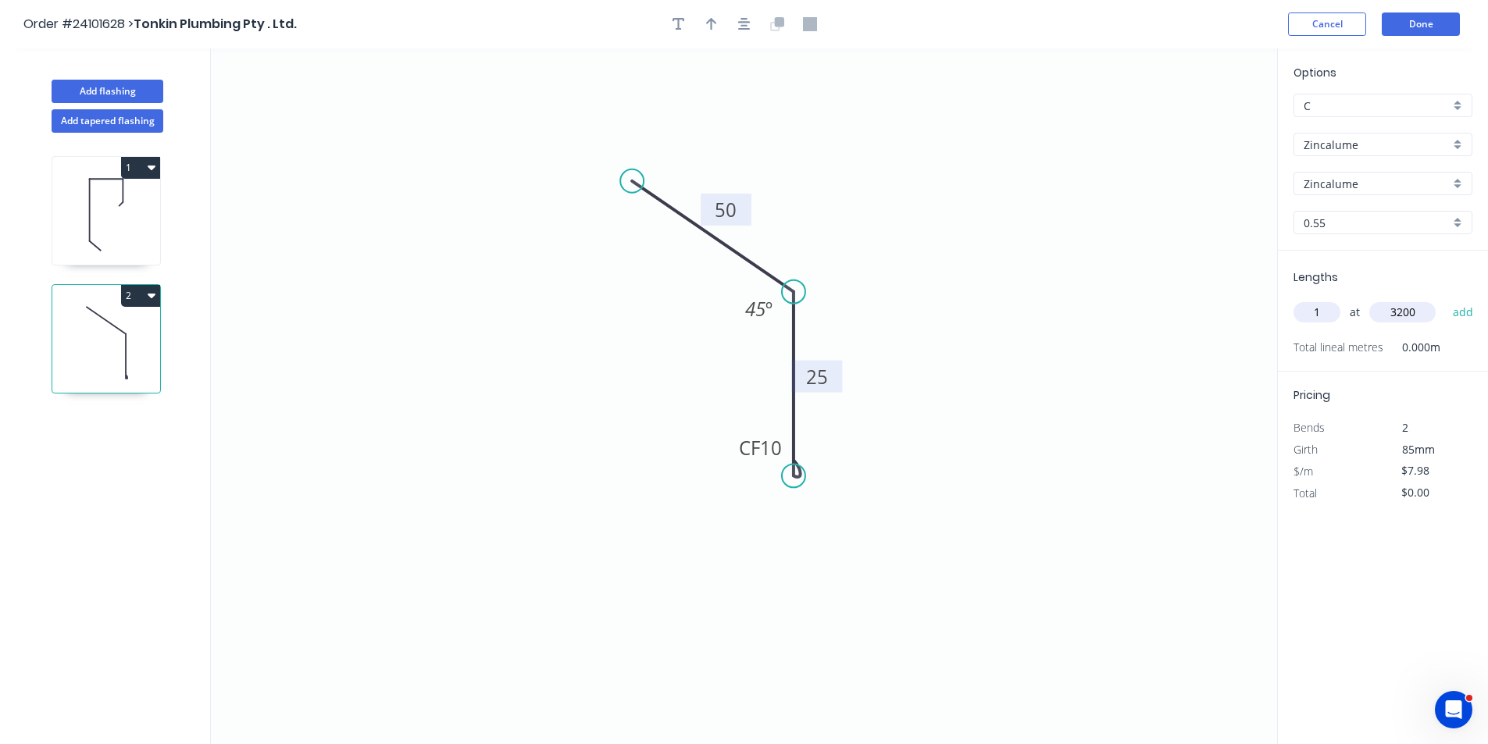
type input "$25.54"
click at [90, 218] on icon at bounding box center [90, 210] width 0 height 62
type input "$25.54"
type input "$209.43"
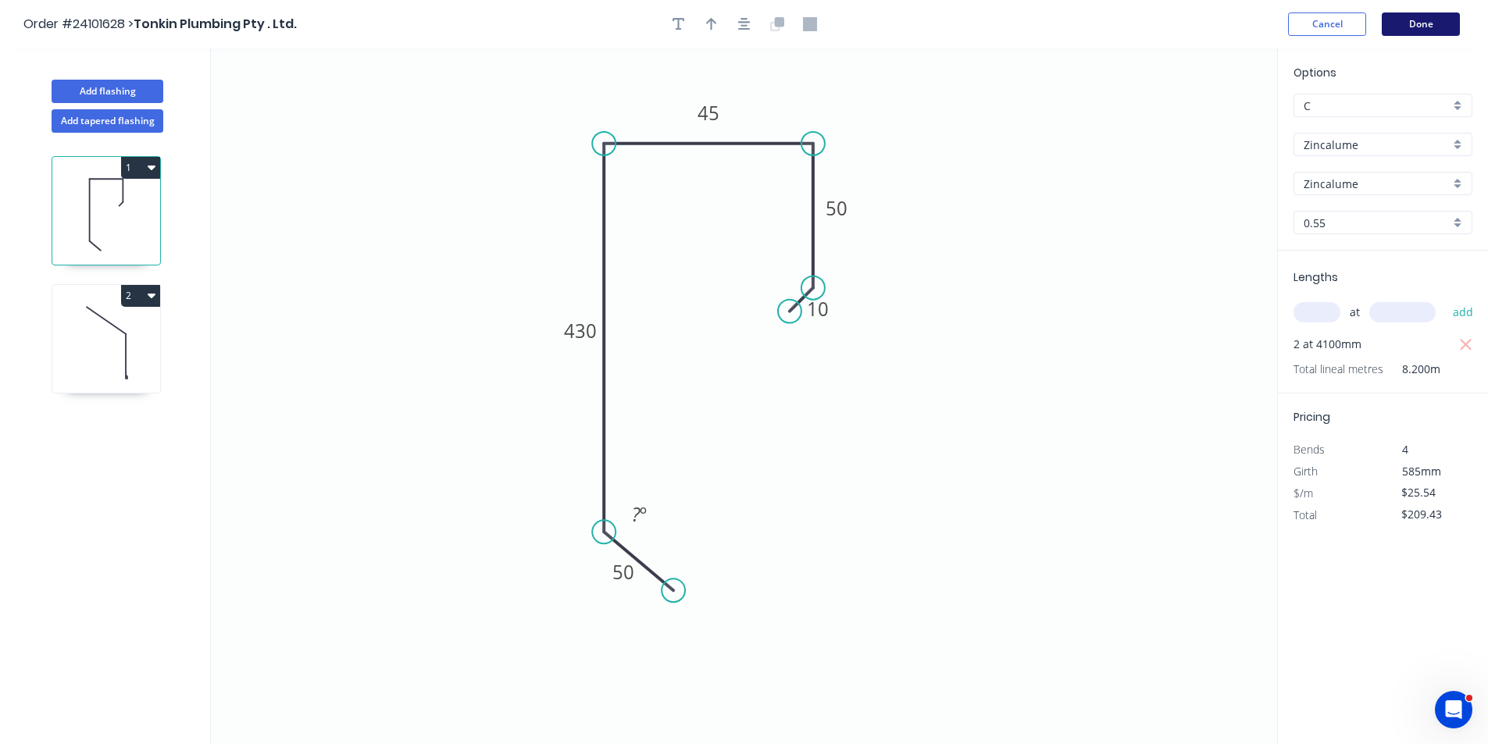
click at [1413, 26] on button "Done" at bounding box center [1421, 23] width 78 height 23
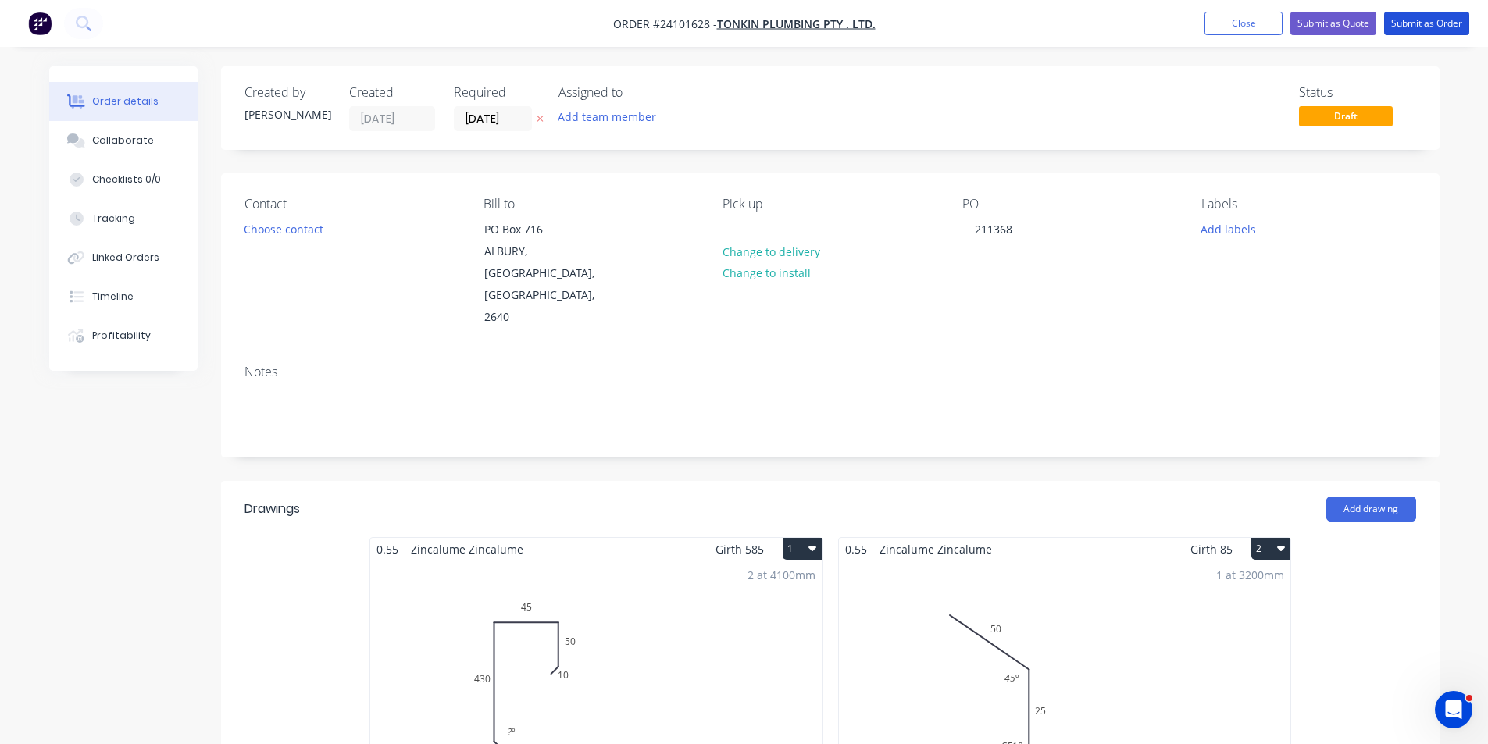
click at [1413, 26] on button "Submit as Order" at bounding box center [1426, 23] width 85 height 23
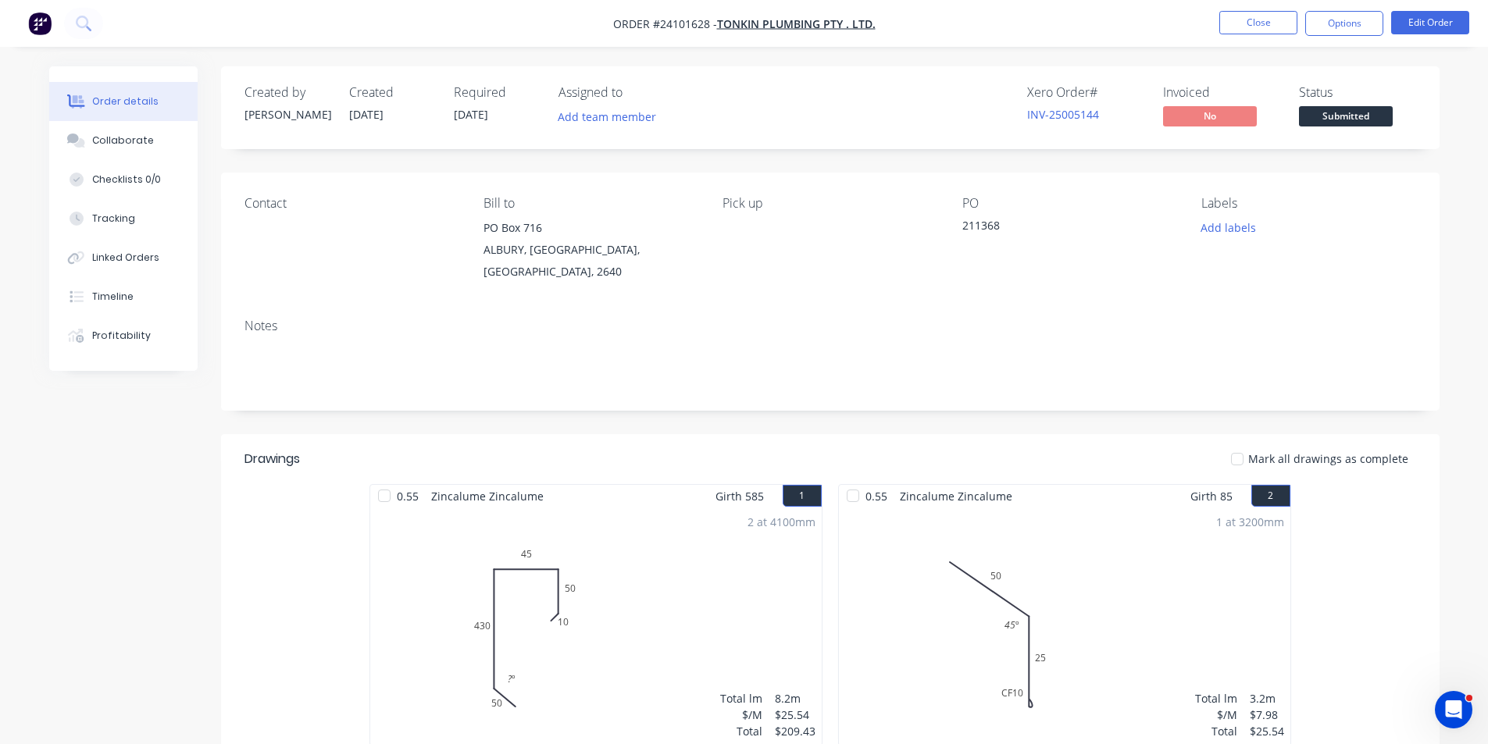
click at [45, 31] on img "button" at bounding box center [39, 23] width 23 height 23
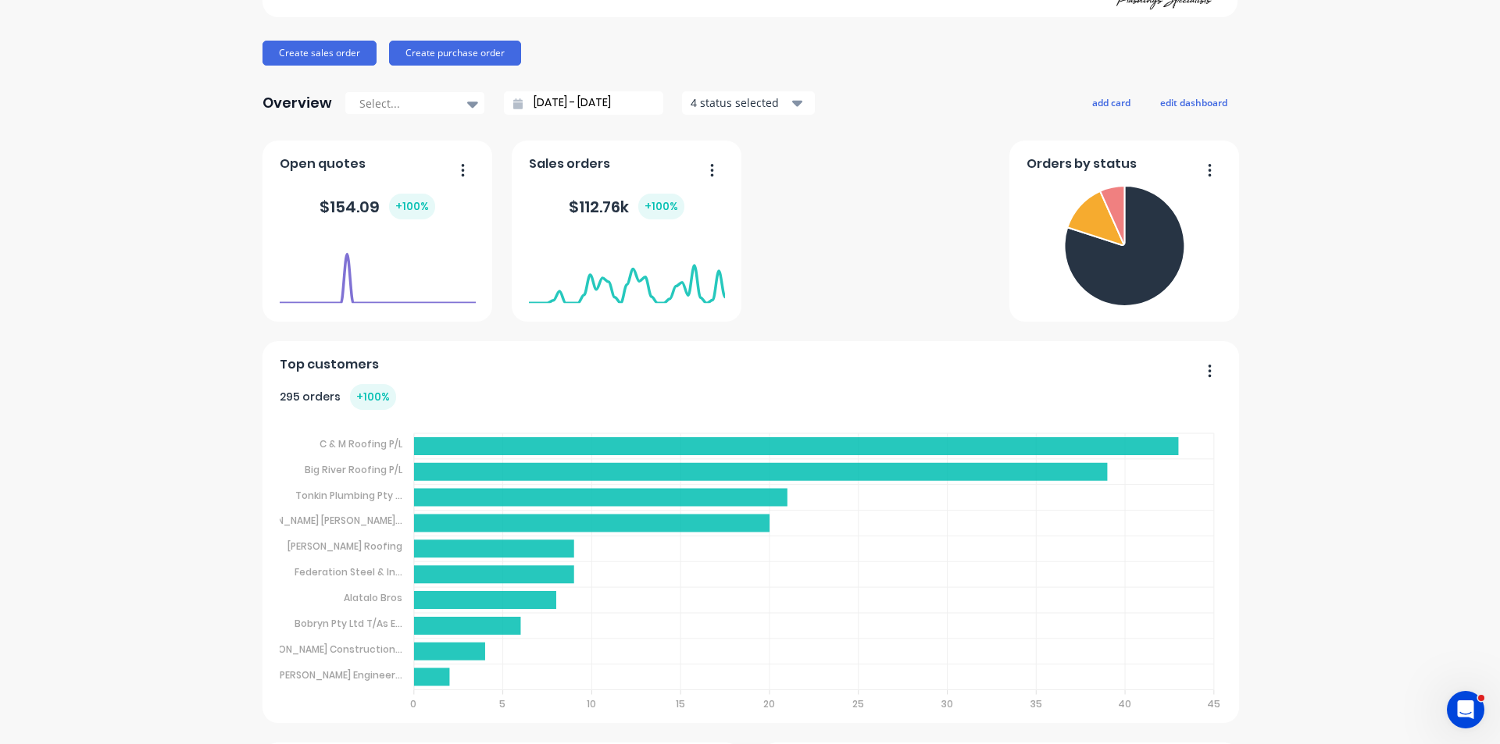
scroll to position [156, 0]
